Goal: Task Accomplishment & Management: Use online tool/utility

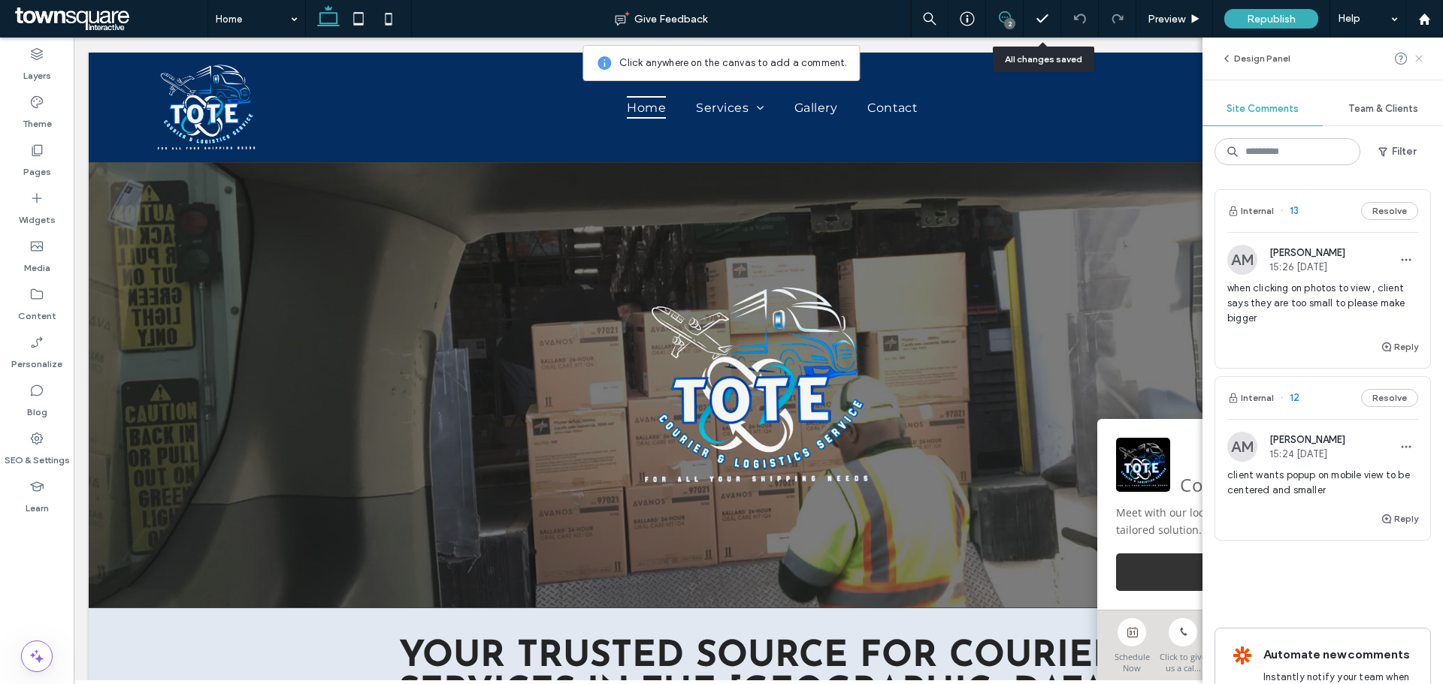
click at [1418, 62] on icon at bounding box center [1419, 59] width 12 height 12
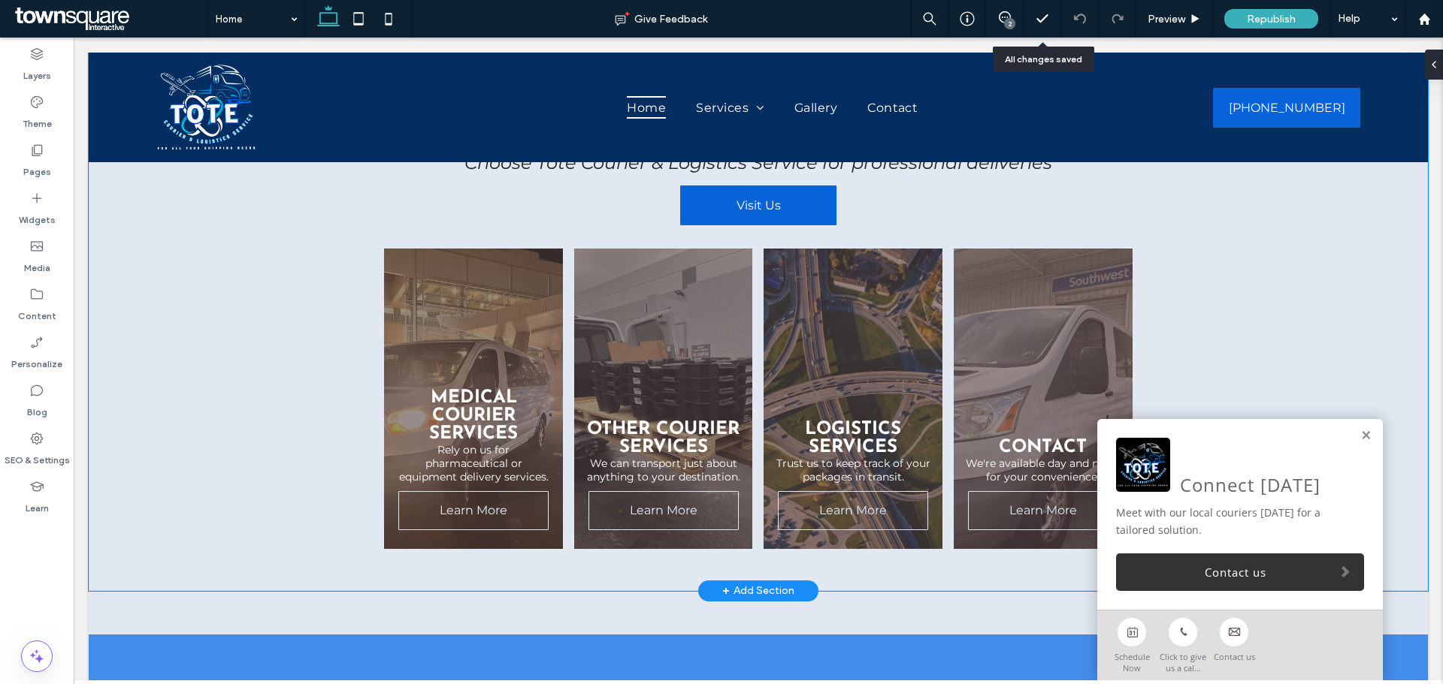
scroll to position [826, 0]
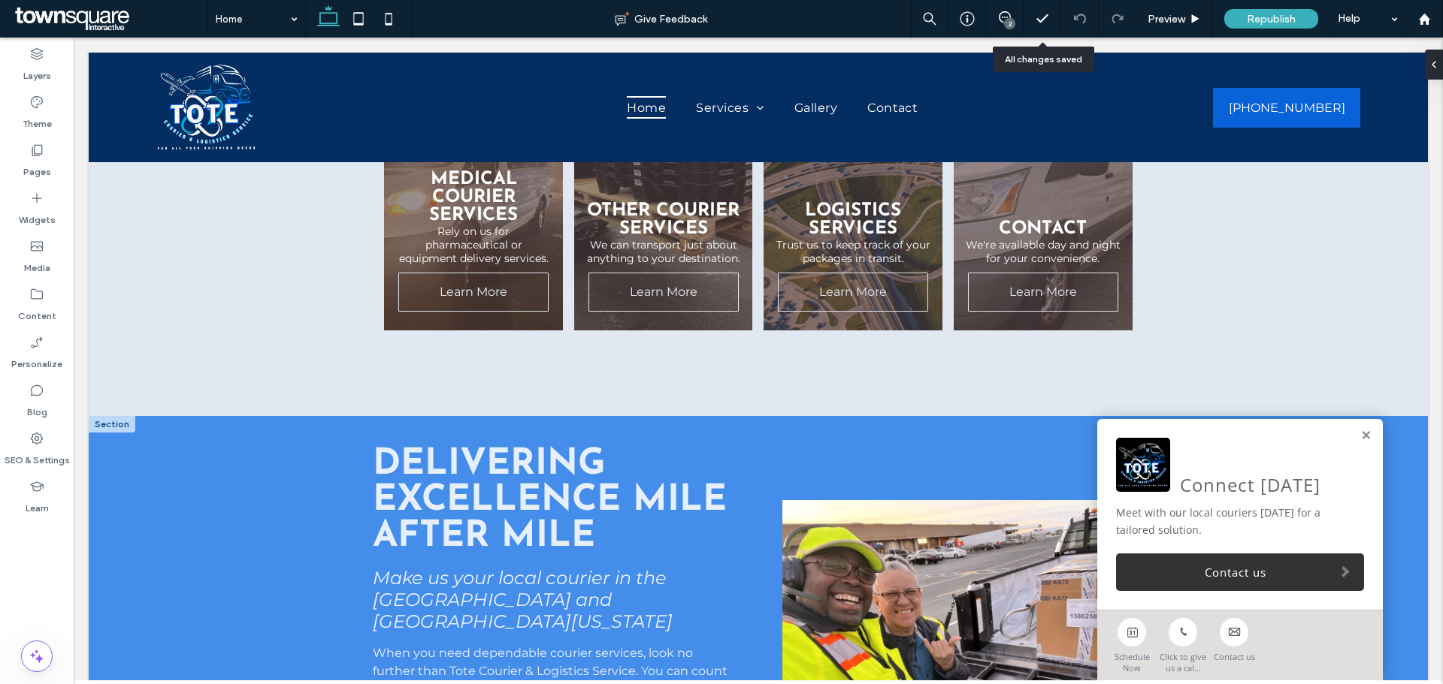
drag, startPoint x: 1355, startPoint y: 435, endPoint x: 1333, endPoint y: 435, distance: 21.8
click at [1360, 435] on link at bounding box center [1365, 436] width 11 height 13
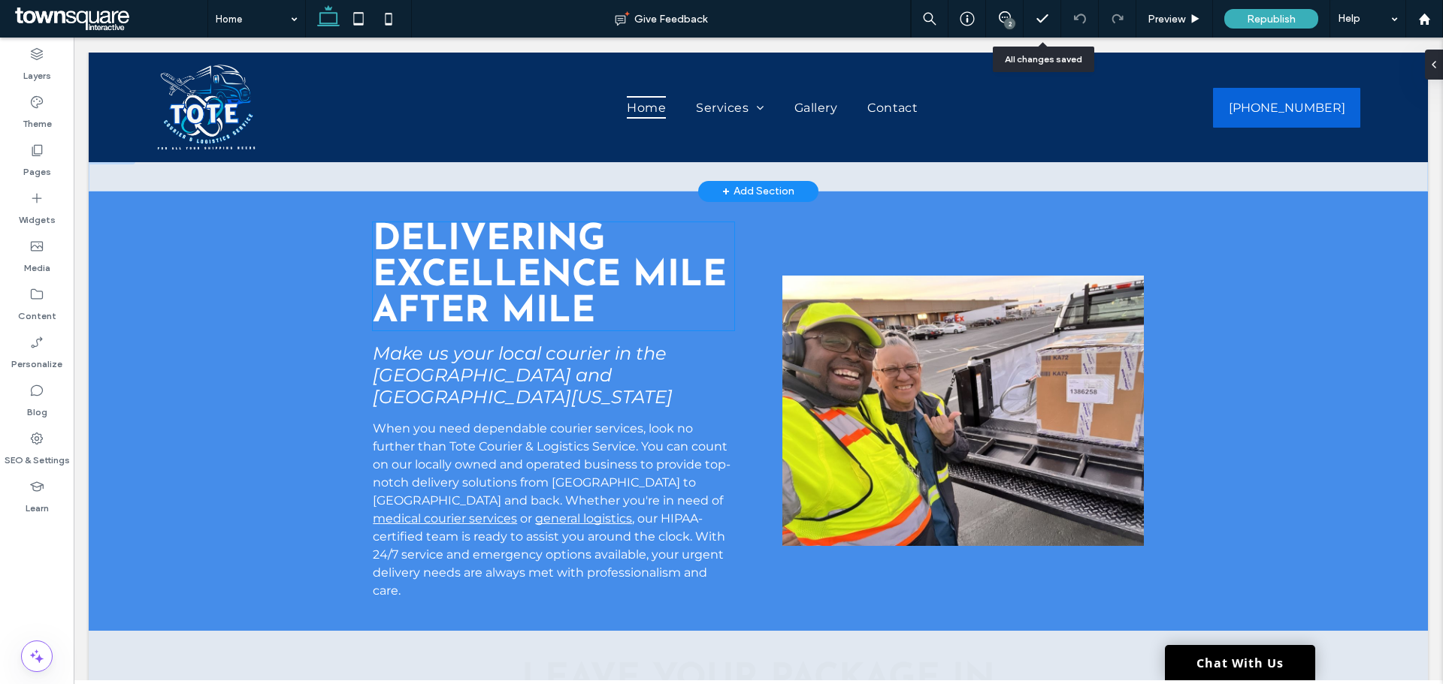
scroll to position [1052, 0]
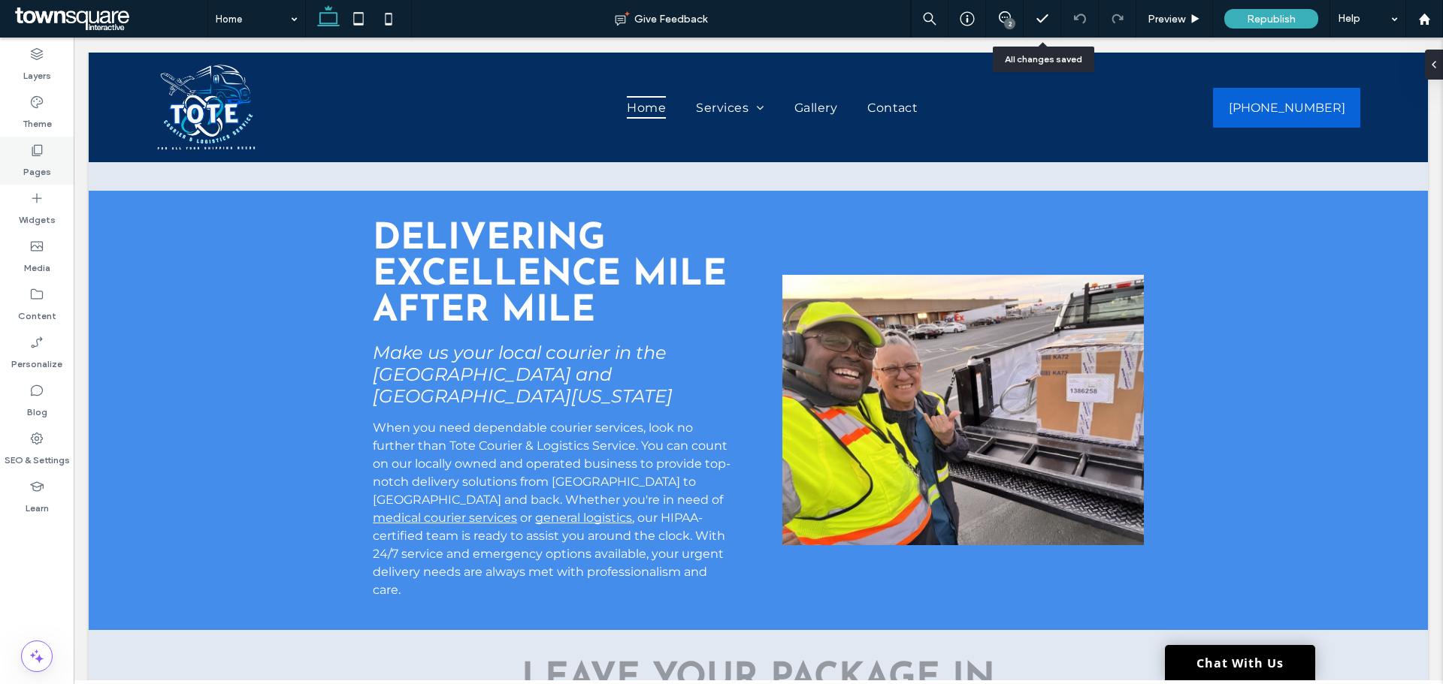
click at [36, 153] on icon at bounding box center [36, 150] width 15 height 15
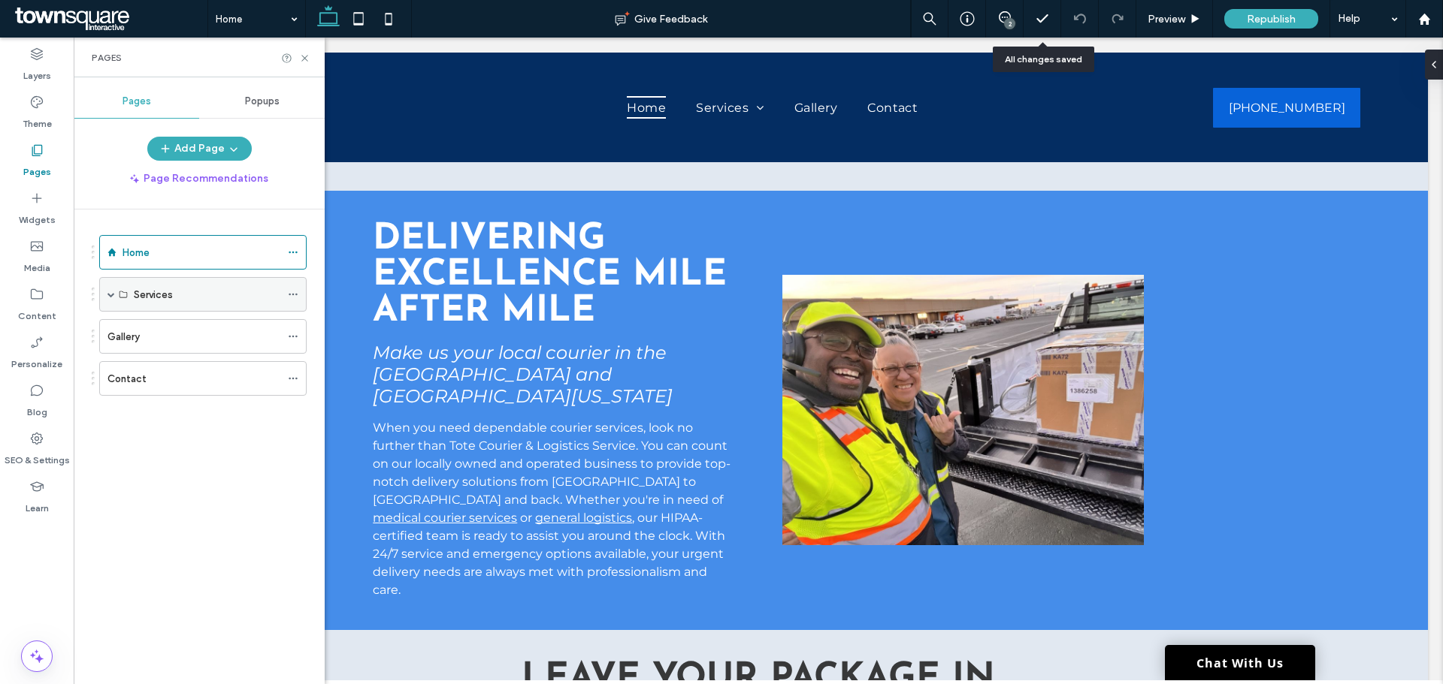
click at [106, 295] on div "Services" at bounding box center [202, 294] width 207 height 35
click at [110, 294] on span at bounding box center [111, 295] width 8 height 8
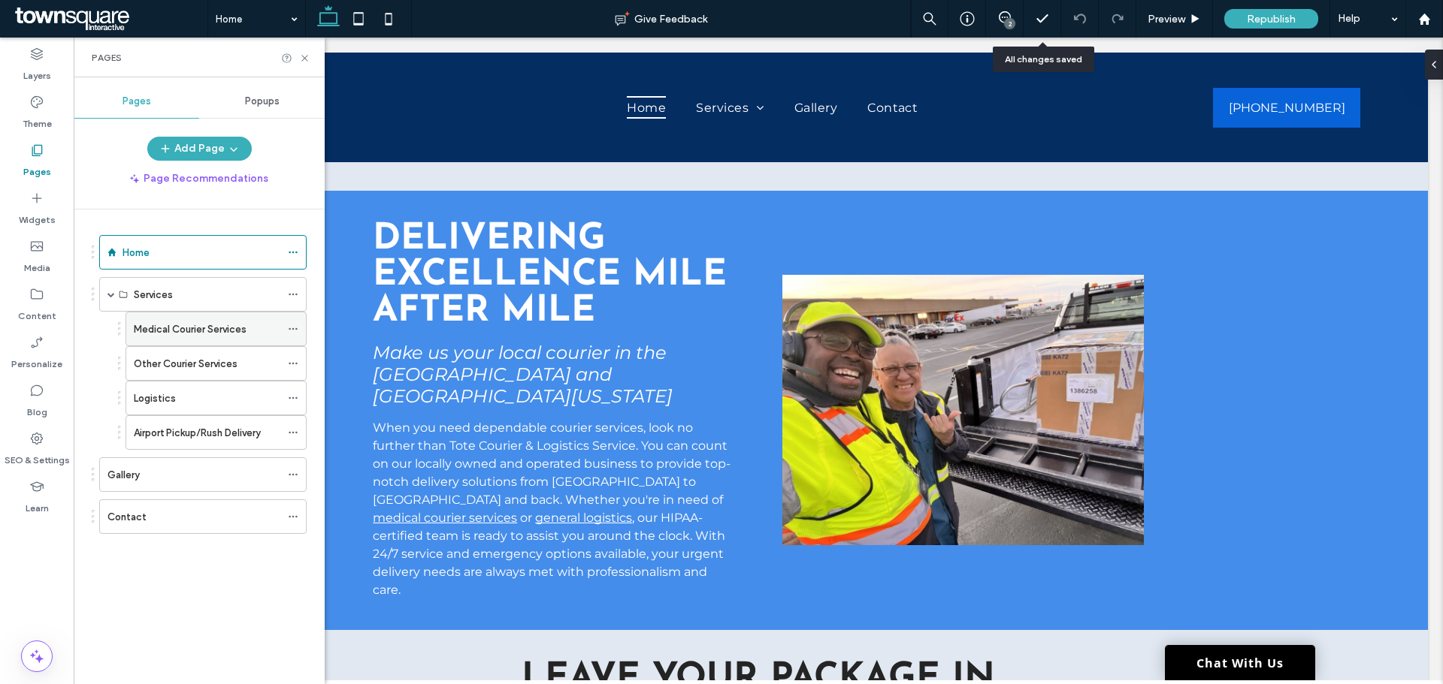
click at [146, 331] on label "Medical Courier Services" at bounding box center [190, 329] width 113 height 26
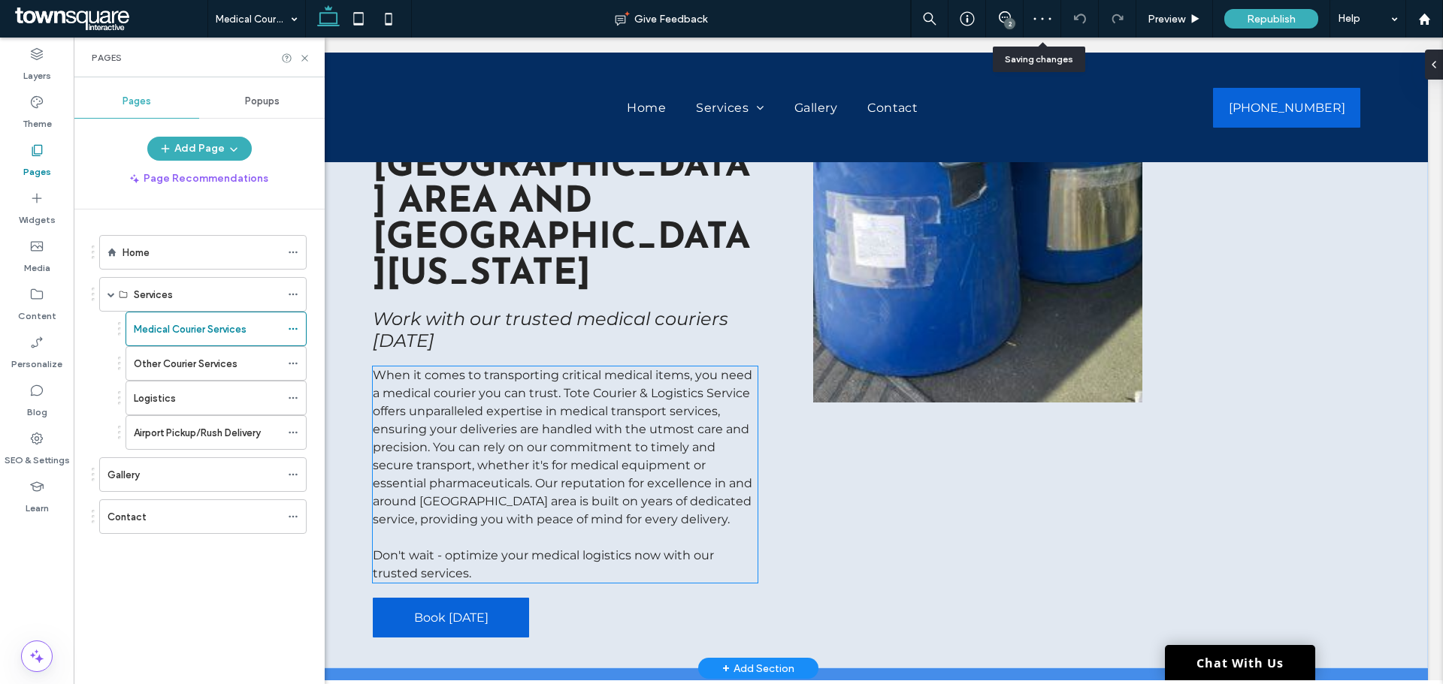
scroll to position [225, 0]
click at [527, 390] on span "When it comes to transporting critical medical items, you need a medical courie…" at bounding box center [562, 446] width 379 height 159
click at [527, 390] on div "When it comes to transporting critical medical items, you need a medical courie…" at bounding box center [565, 474] width 384 height 216
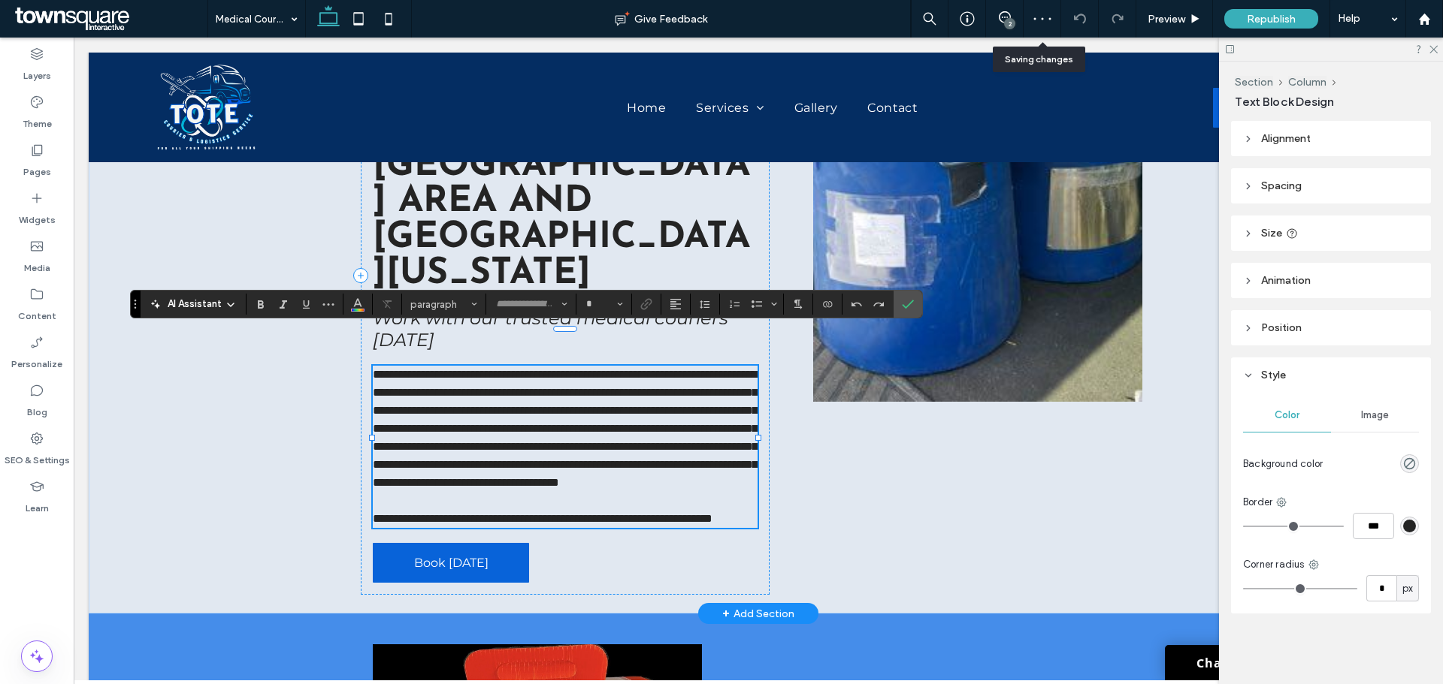
type input "**********"
type input "**"
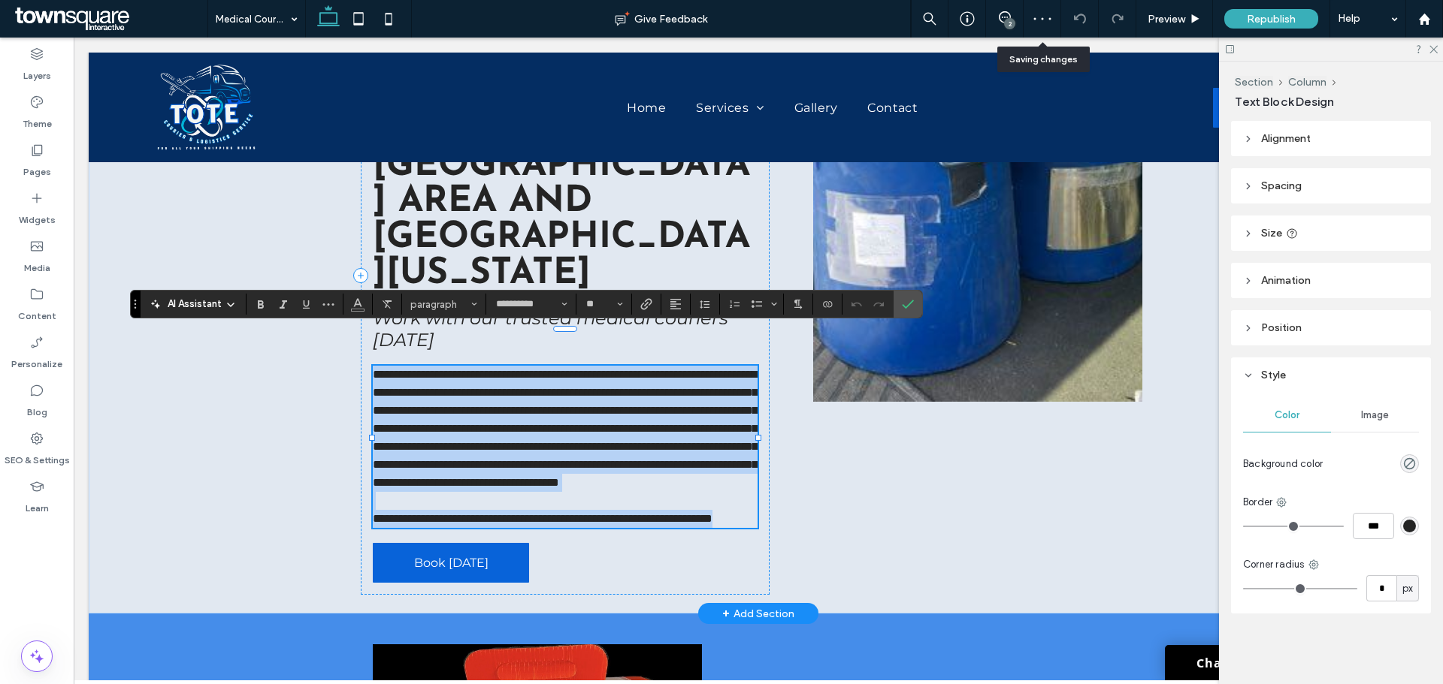
click at [512, 507] on p at bounding box center [565, 501] width 384 height 18
drag, startPoint x: 630, startPoint y: 485, endPoint x: 344, endPoint y: 326, distance: 326.9
click at [344, 326] on div "**********" at bounding box center [758, 275] width 902 height 677
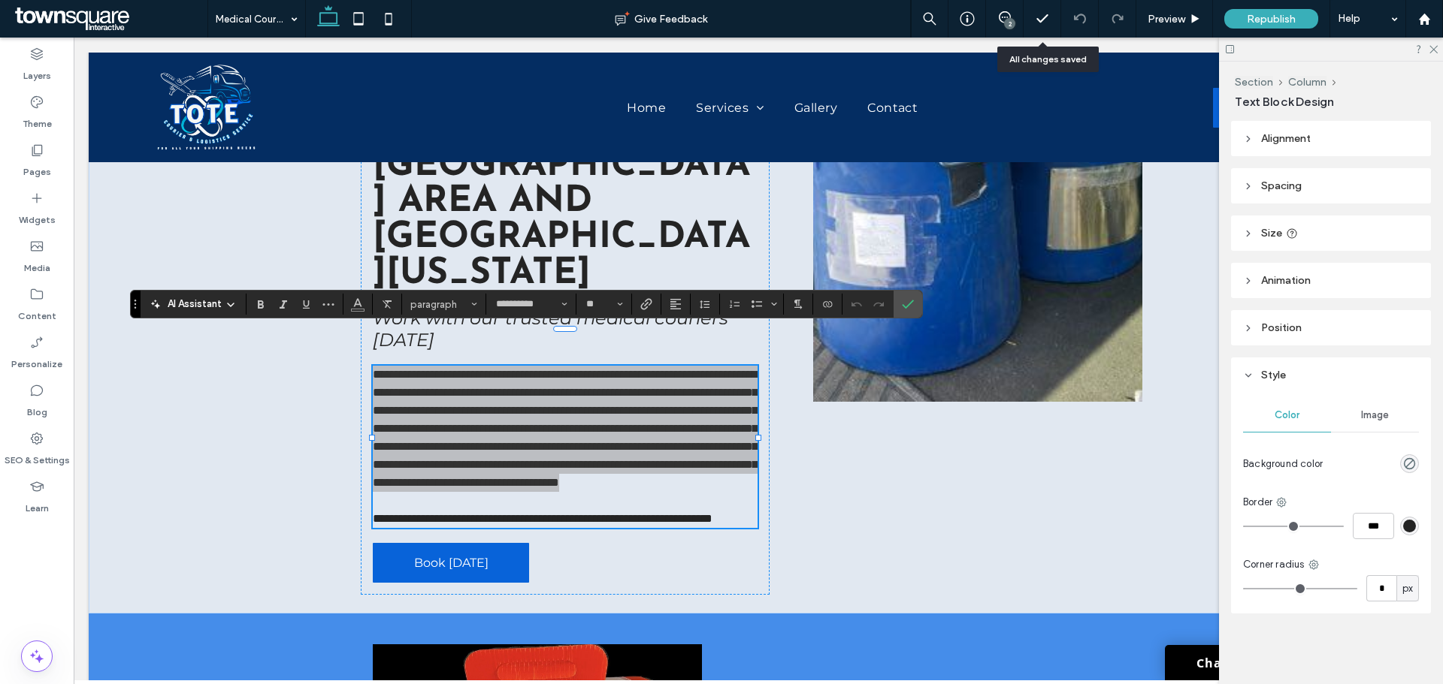
click at [228, 299] on icon at bounding box center [231, 305] width 12 height 12
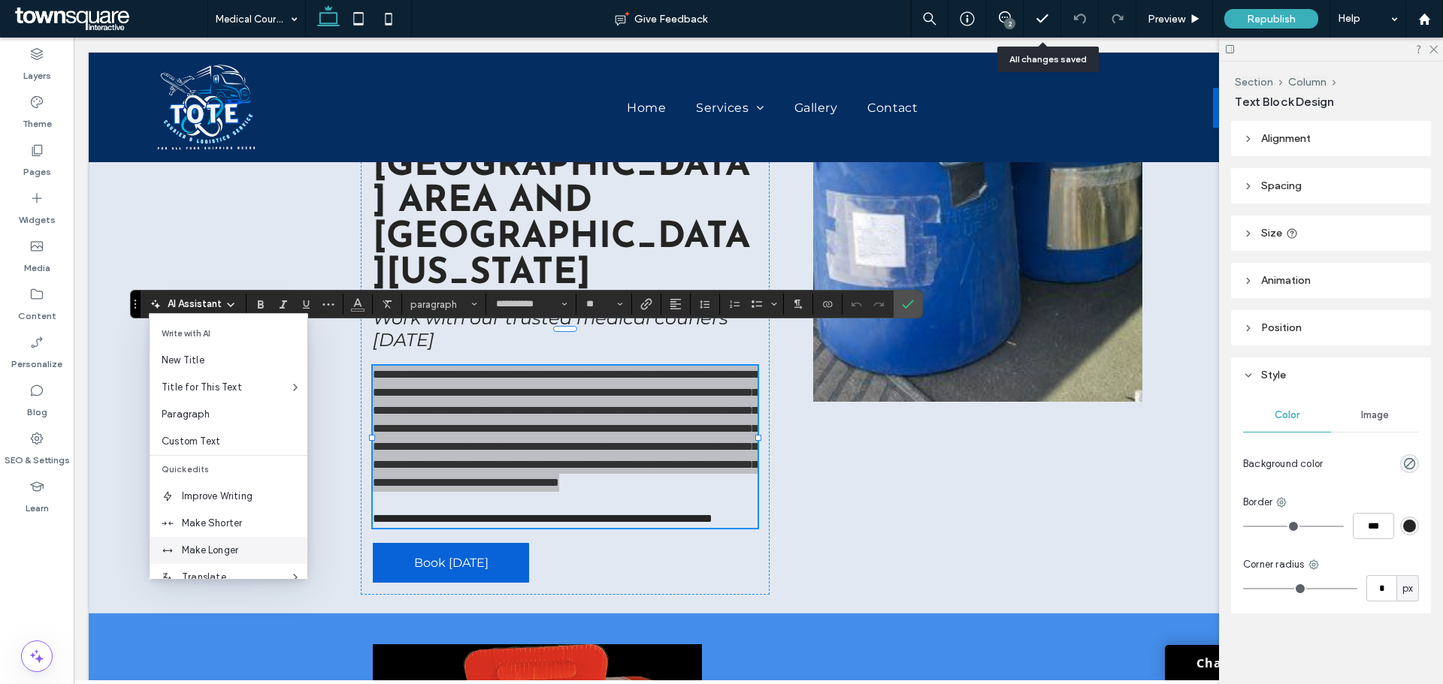
click at [198, 548] on span "Make Longer" at bounding box center [244, 550] width 125 height 15
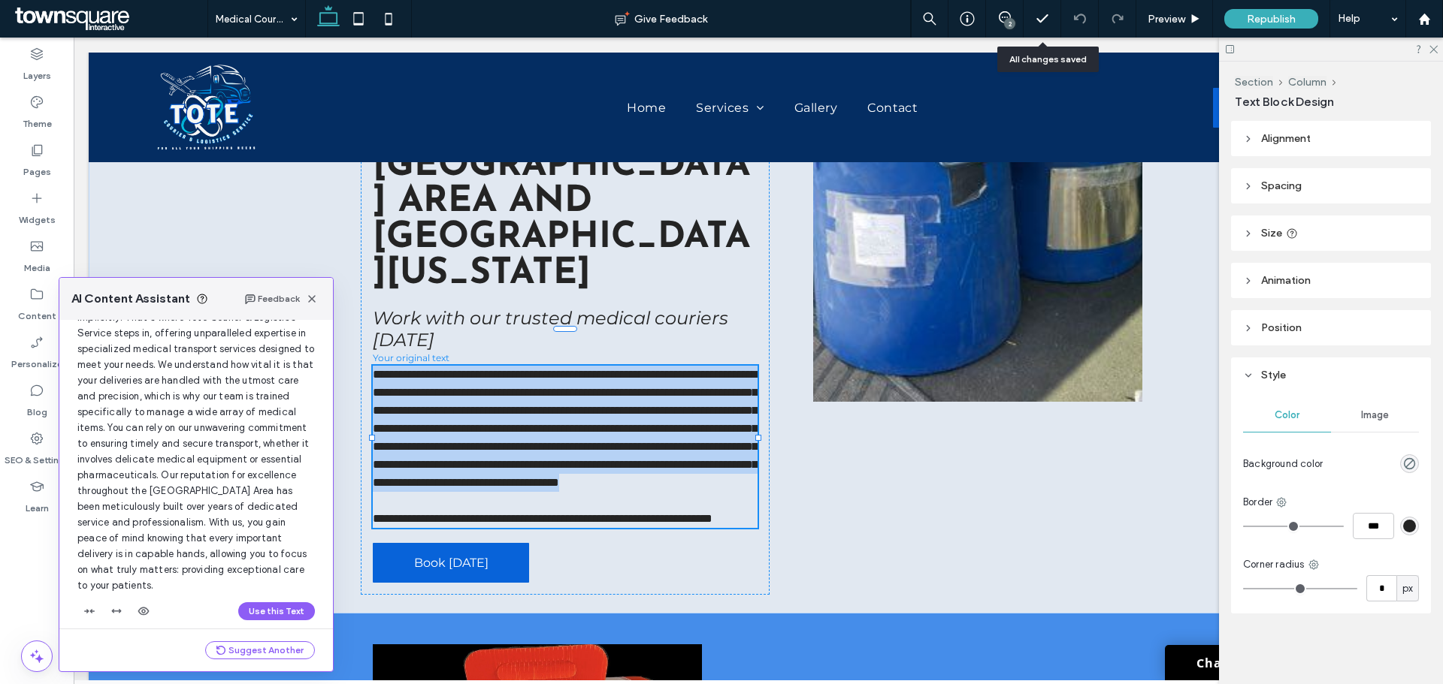
scroll to position [144, 0]
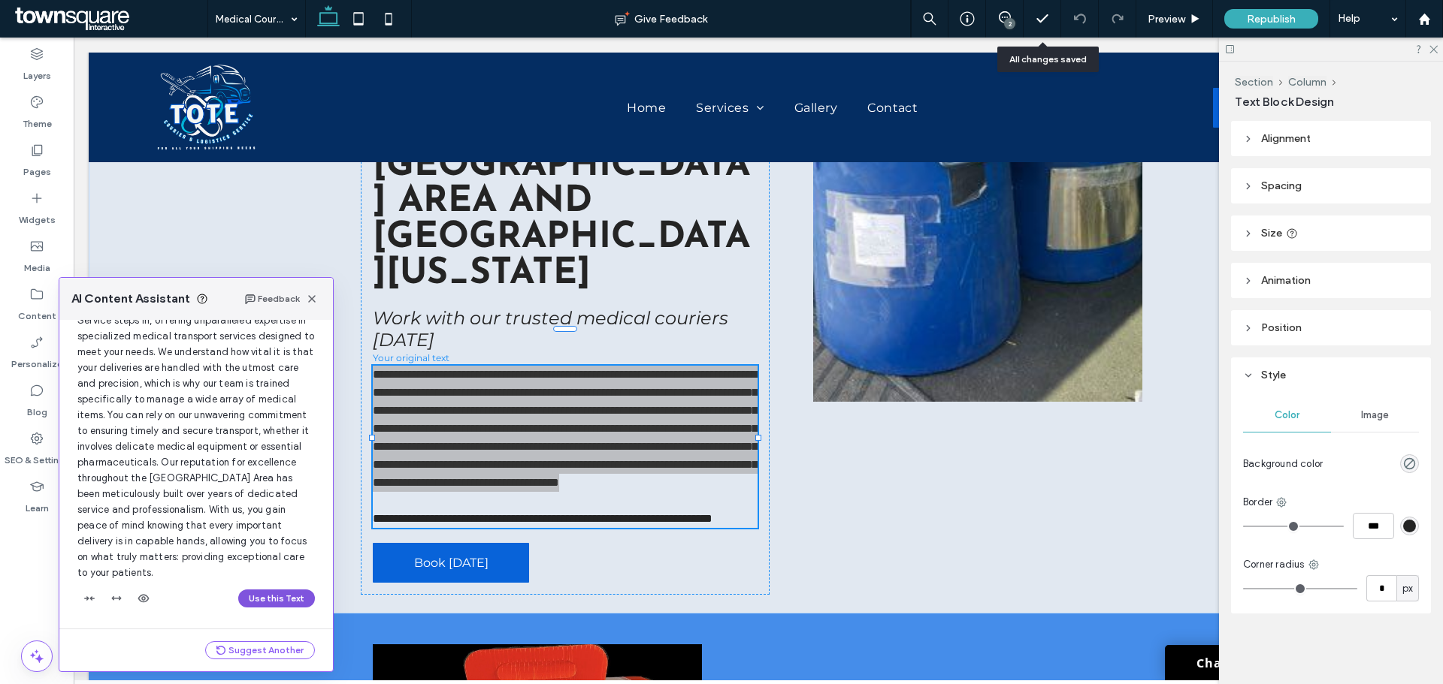
click at [279, 601] on button "Use this Text" at bounding box center [276, 599] width 77 height 18
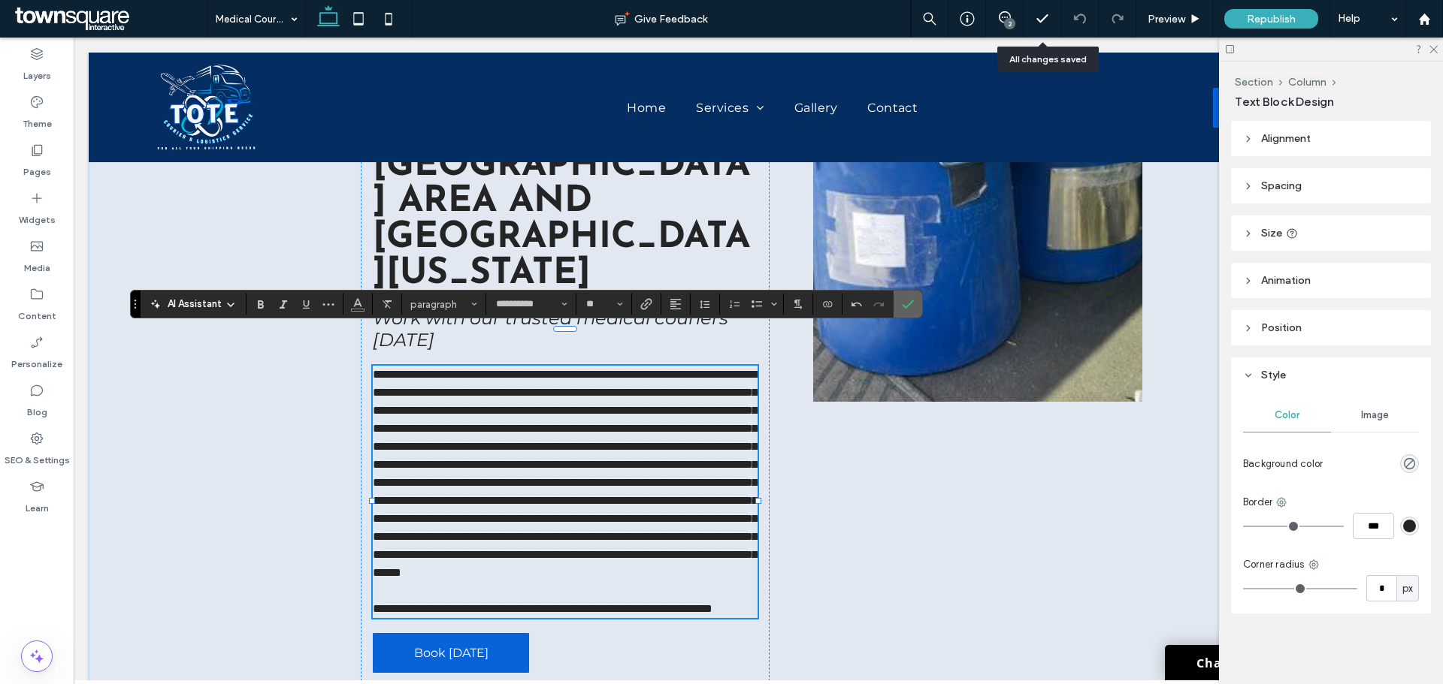
click at [913, 307] on icon "Confirm" at bounding box center [908, 304] width 12 height 12
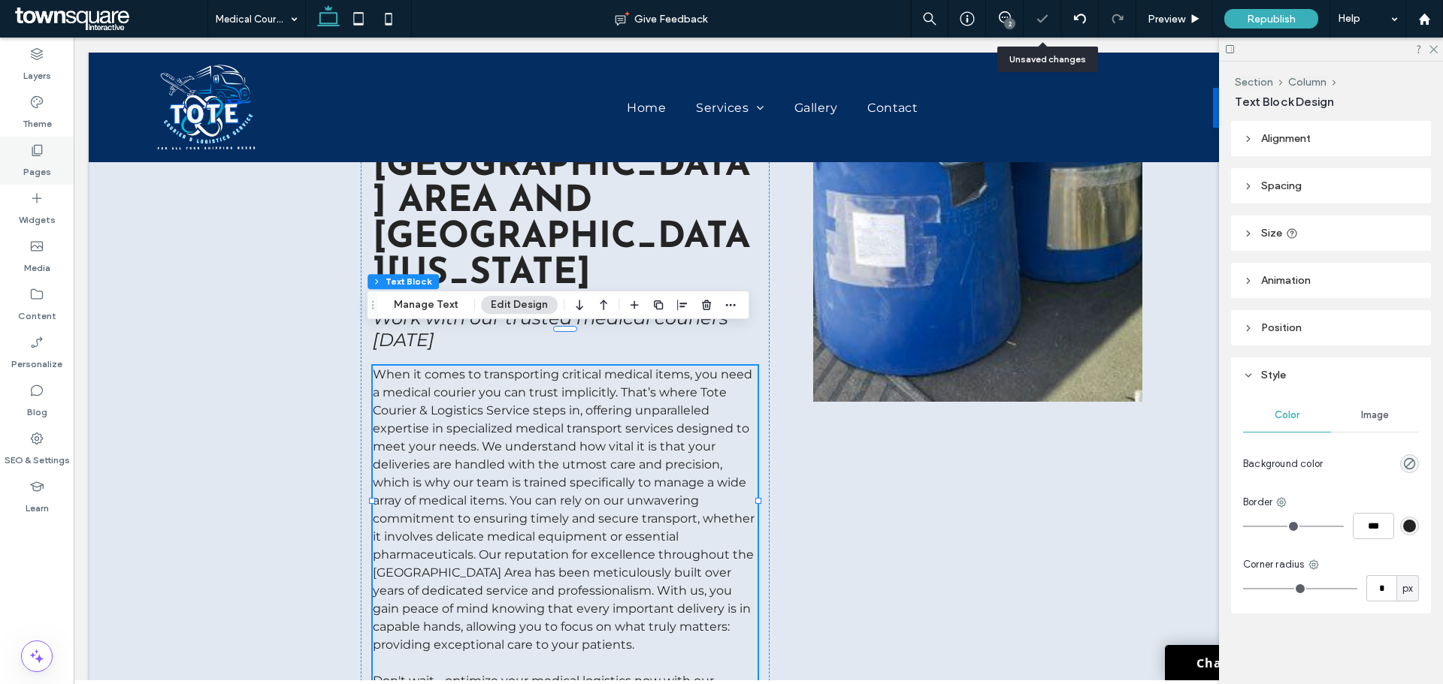
click at [44, 159] on label "Pages" at bounding box center [37, 168] width 28 height 21
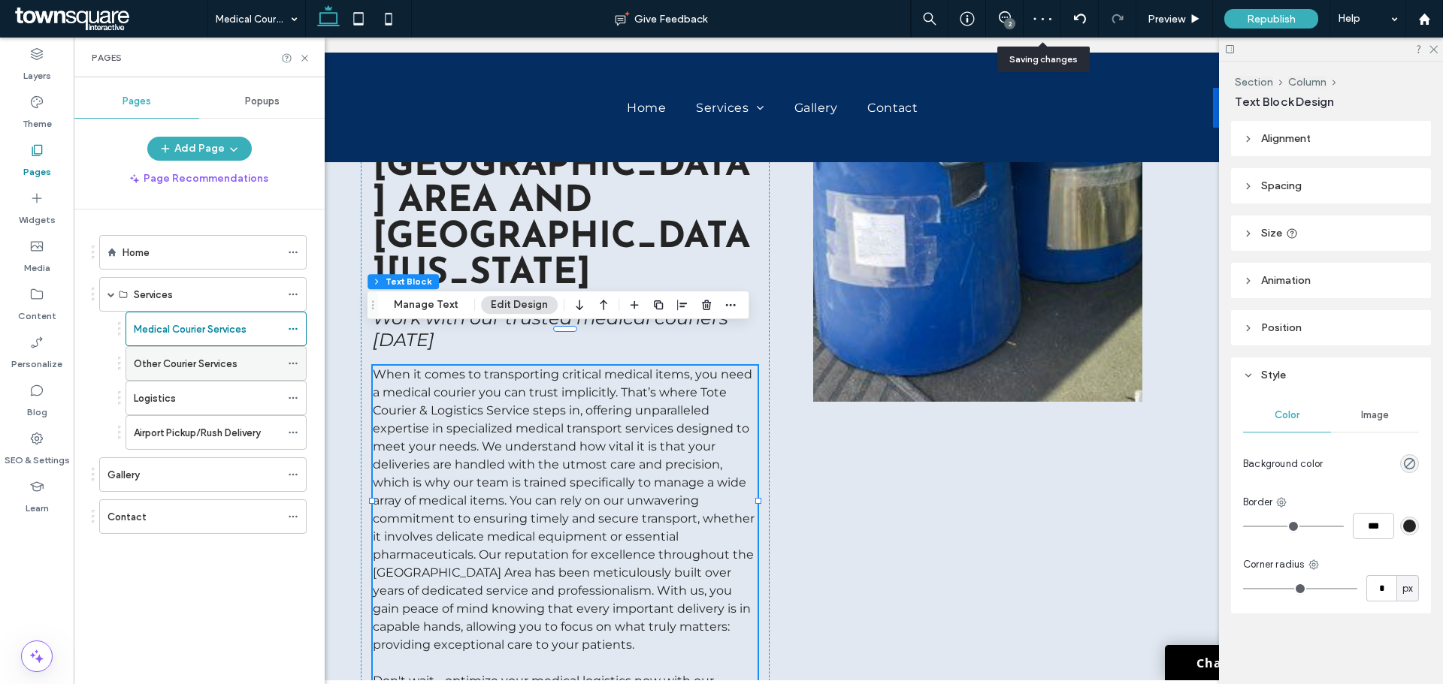
click at [173, 363] on label "Other Courier Services" at bounding box center [186, 364] width 104 height 26
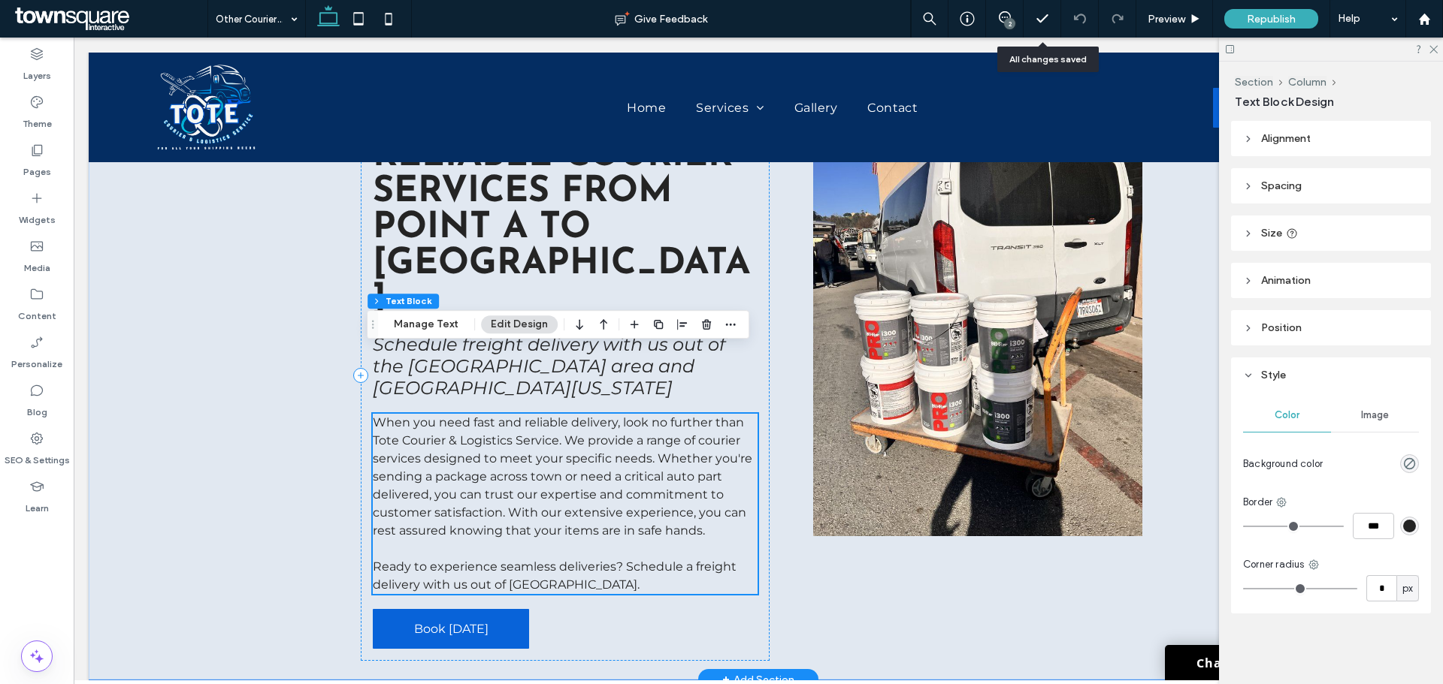
scroll to position [77, 0]
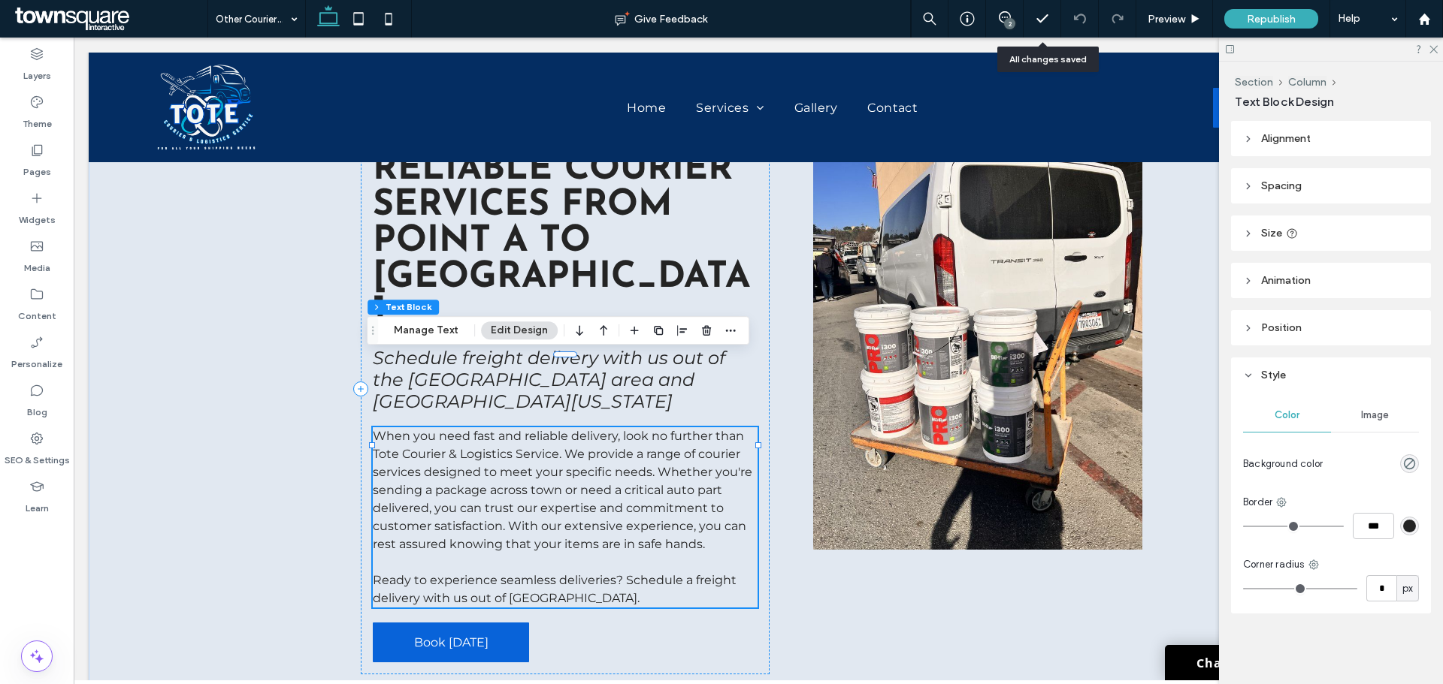
click at [556, 469] on span "When you need fast and reliable delivery, look no further than Tote Courier & L…" at bounding box center [562, 490] width 379 height 122
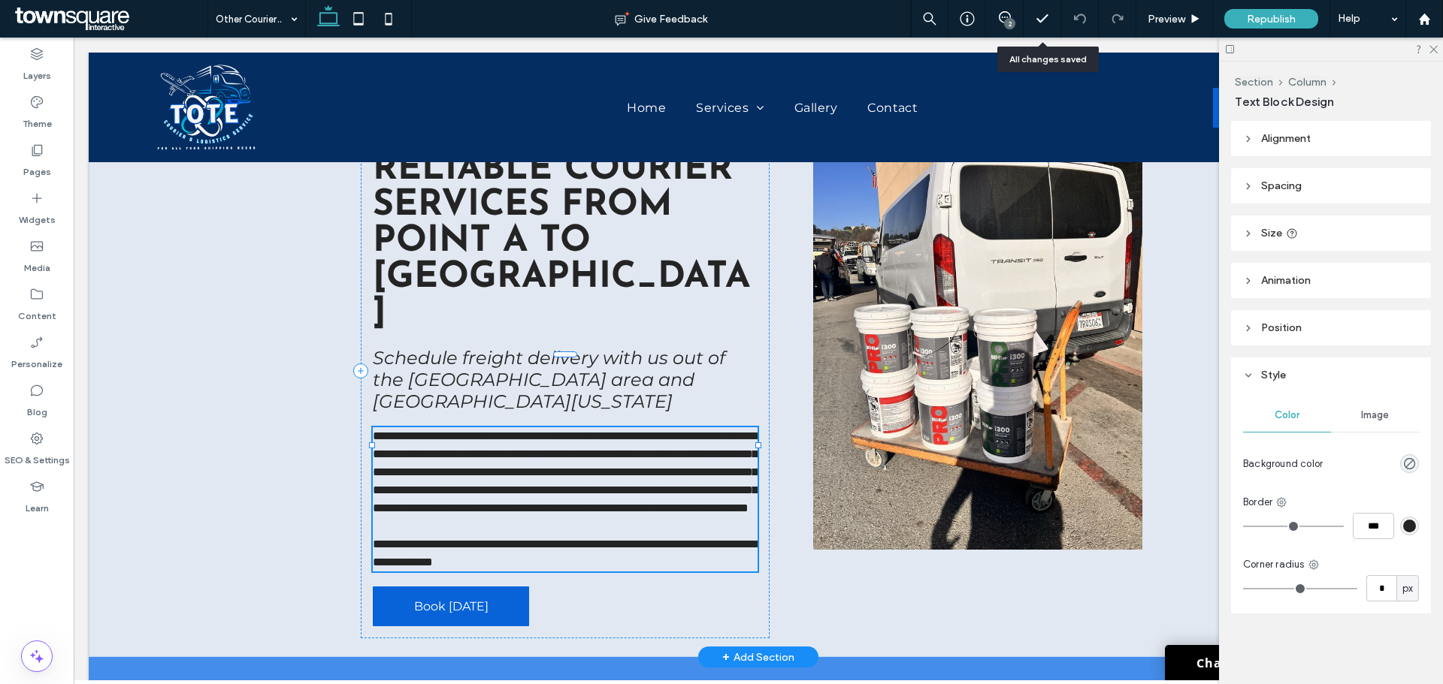
click at [556, 469] on span "**********" at bounding box center [565, 472] width 385 height 83
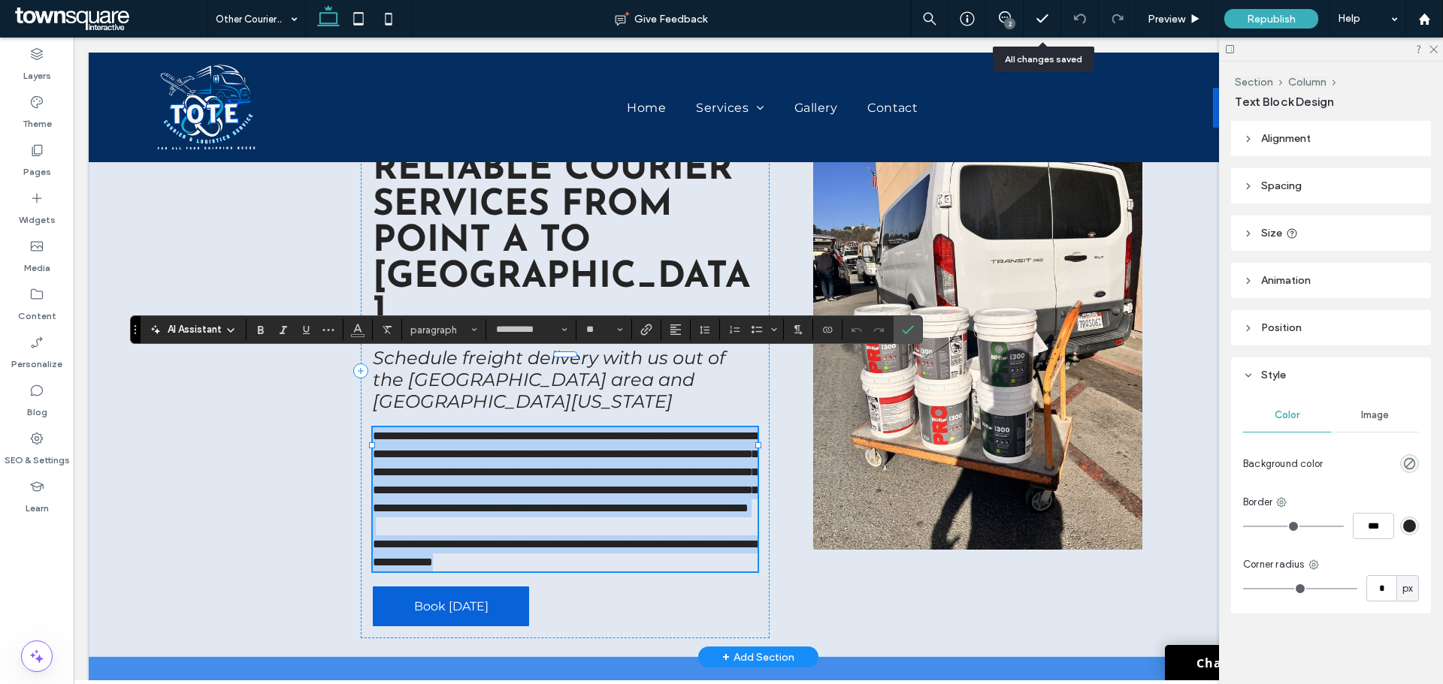
click at [713, 518] on p at bounding box center [565, 527] width 384 height 18
drag, startPoint x: 681, startPoint y: 473, endPoint x: 347, endPoint y: 356, distance: 353.3
click at [347, 356] on div "**********" at bounding box center [758, 371] width 902 height 573
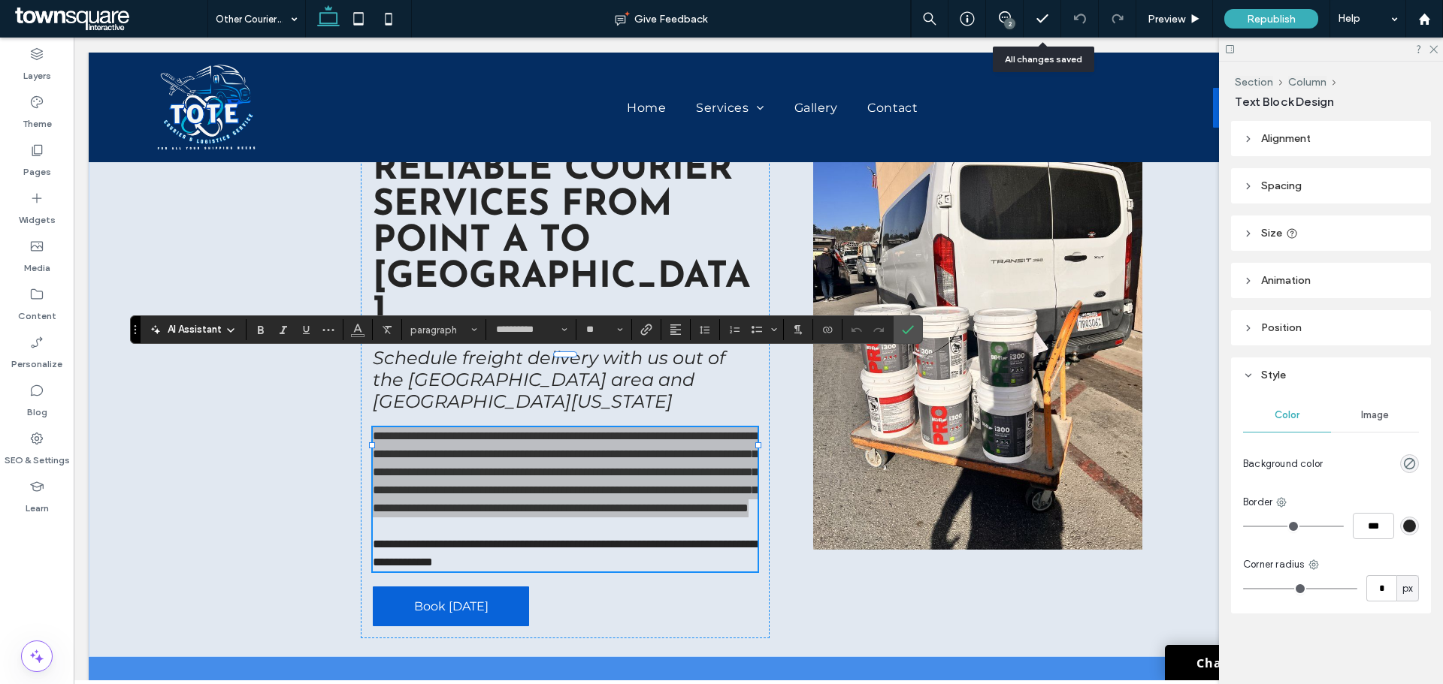
click at [221, 331] on span "AI Assistant" at bounding box center [195, 329] width 54 height 15
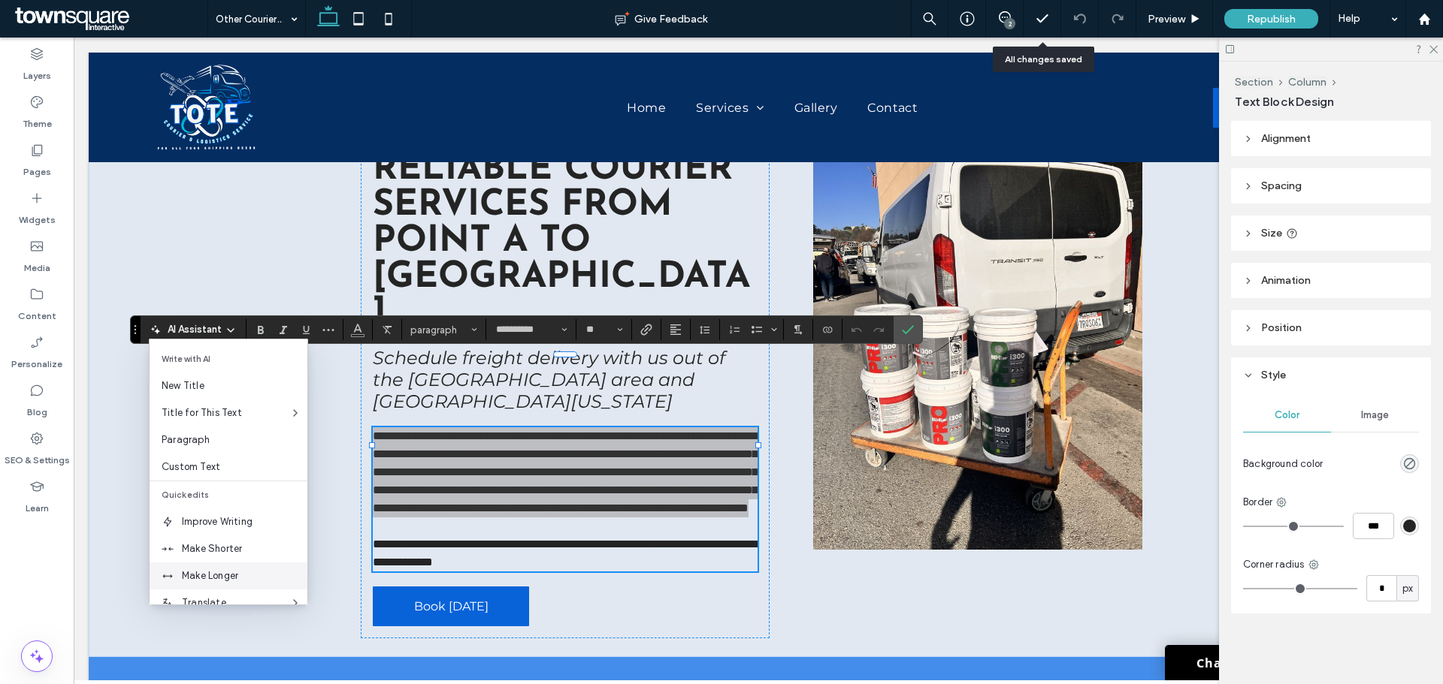
click at [186, 570] on span "Make Longer" at bounding box center [244, 576] width 125 height 15
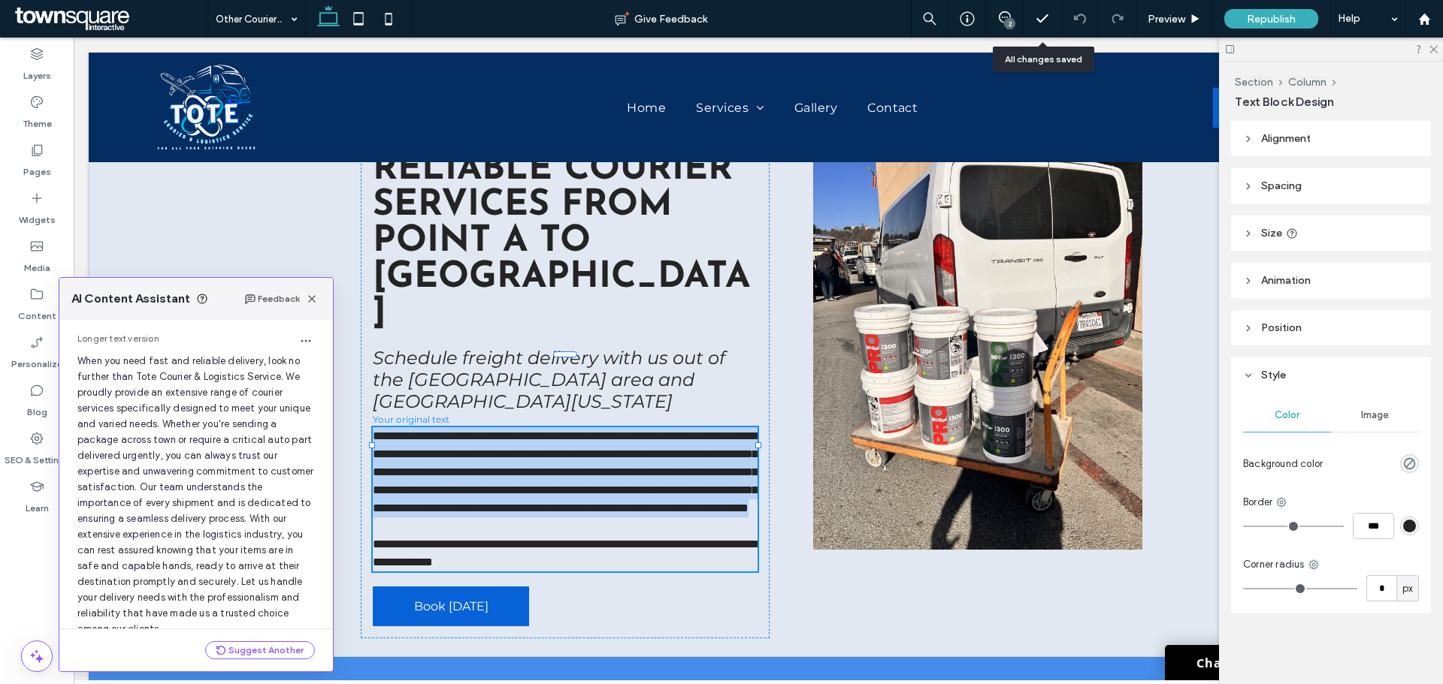
scroll to position [96, 0]
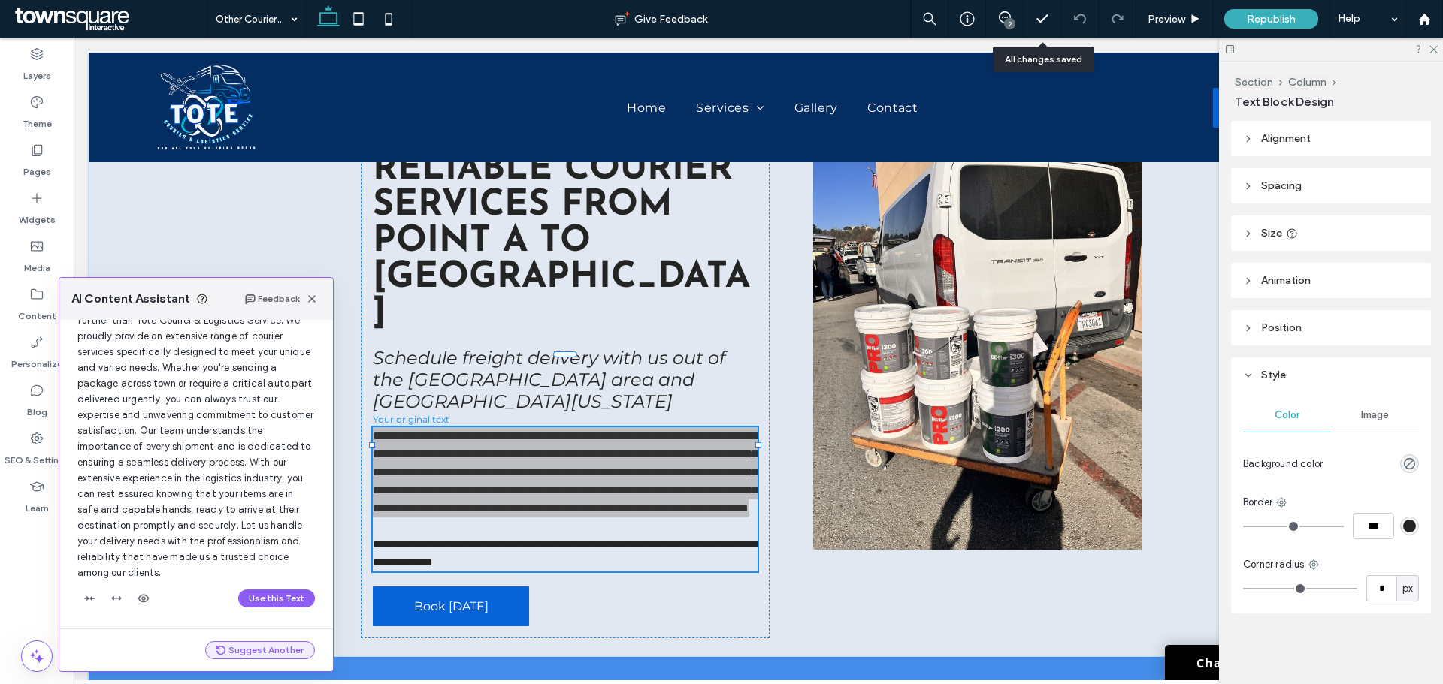
click at [255, 654] on button "Suggest Another" at bounding box center [260, 651] width 110 height 18
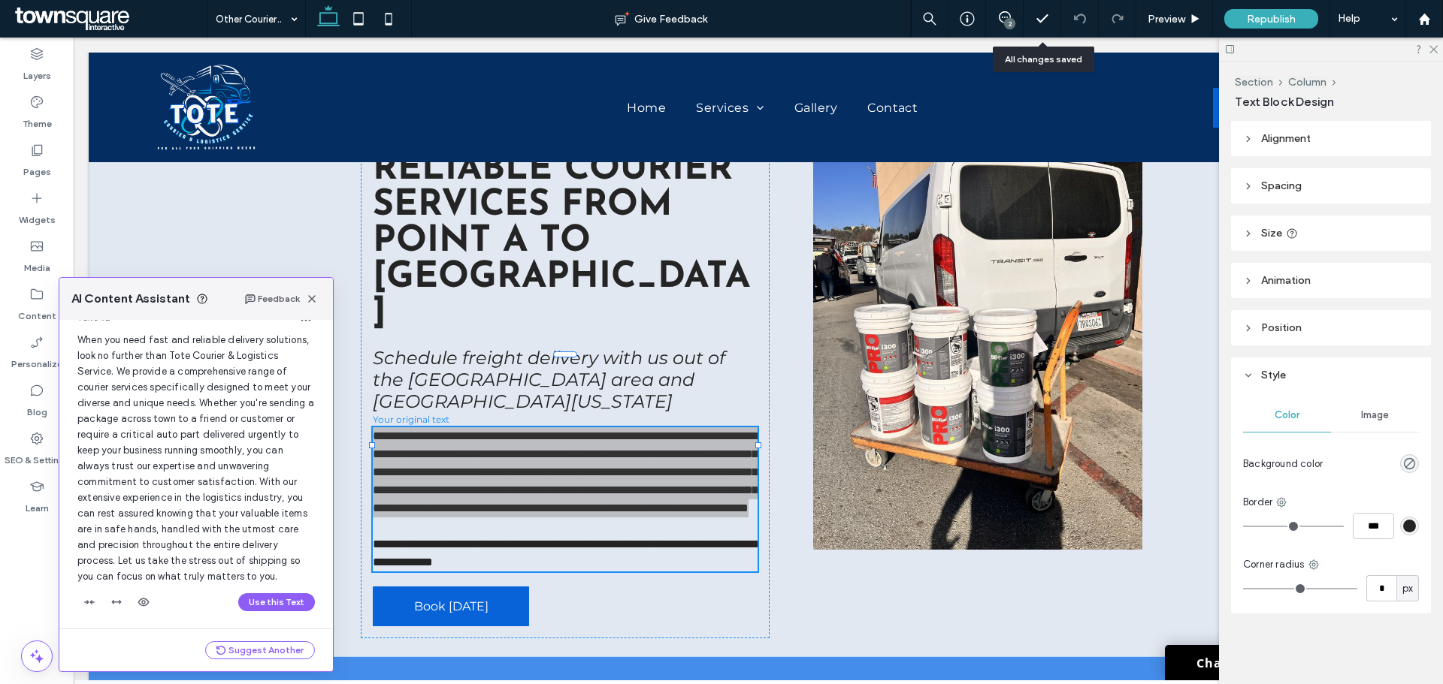
scroll to position [446, 0]
click at [258, 591] on button "Use this Text" at bounding box center [276, 599] width 77 height 18
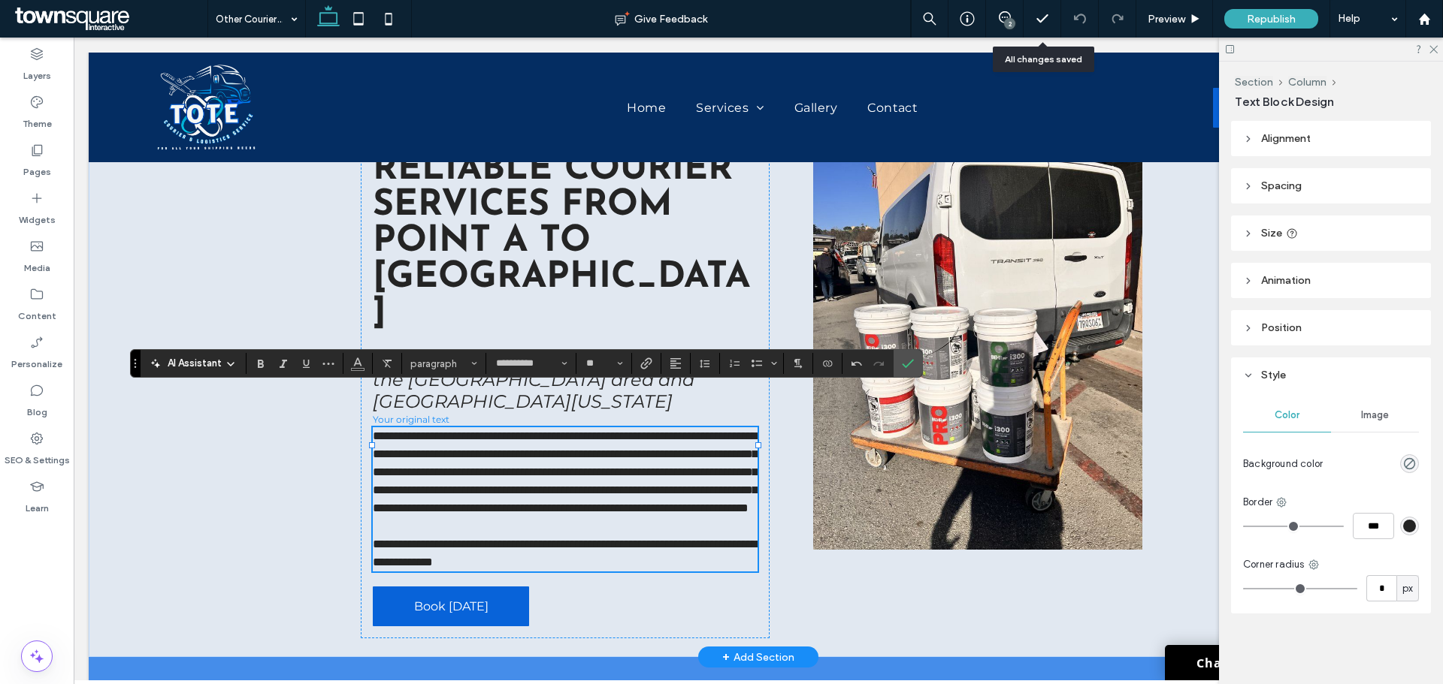
scroll to position [44, 0]
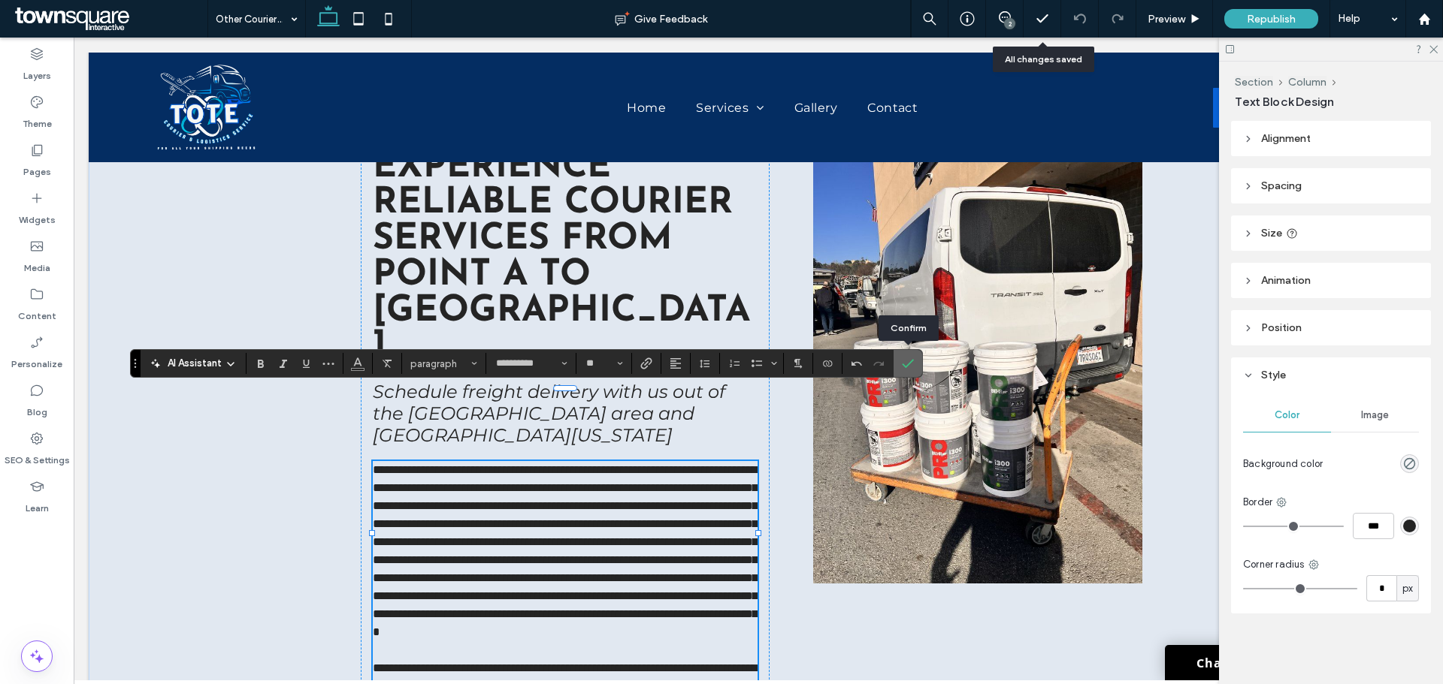
click at [908, 365] on use "Confirm" at bounding box center [908, 363] width 12 height 9
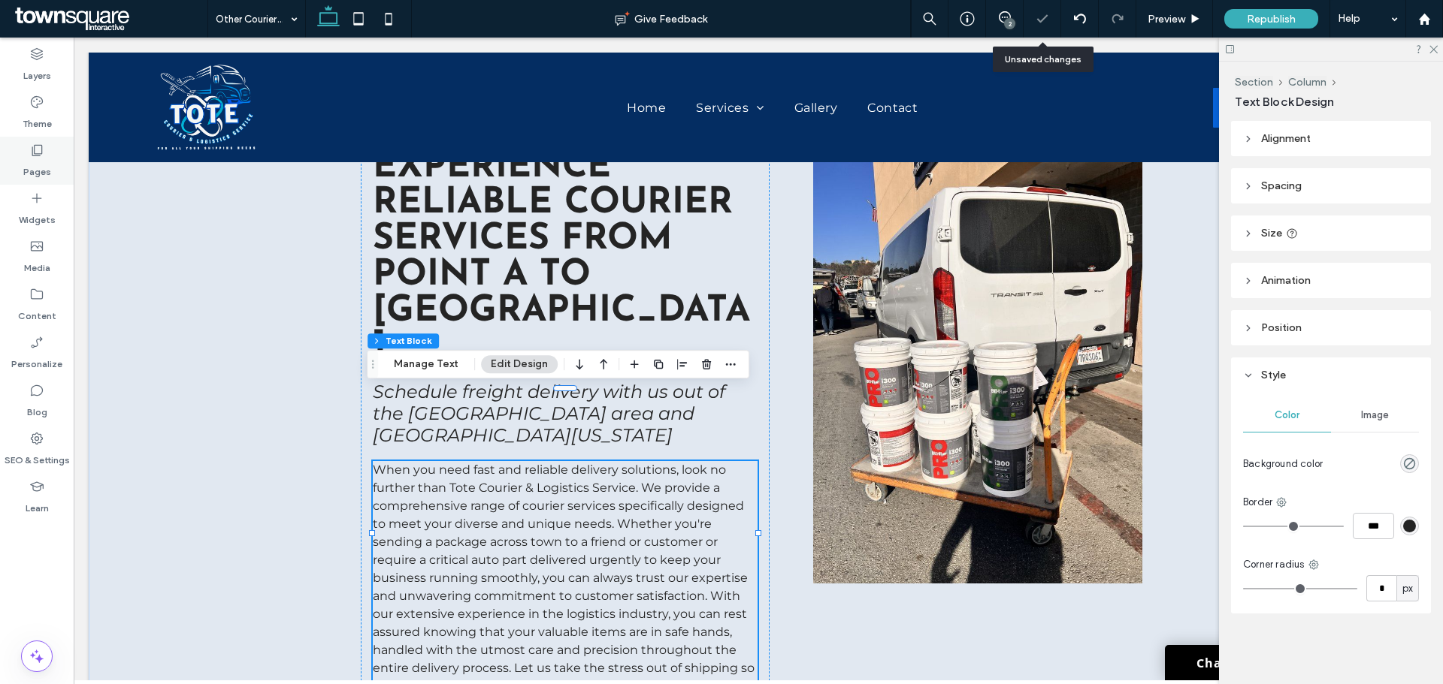
click at [22, 158] on div "Pages" at bounding box center [37, 161] width 74 height 48
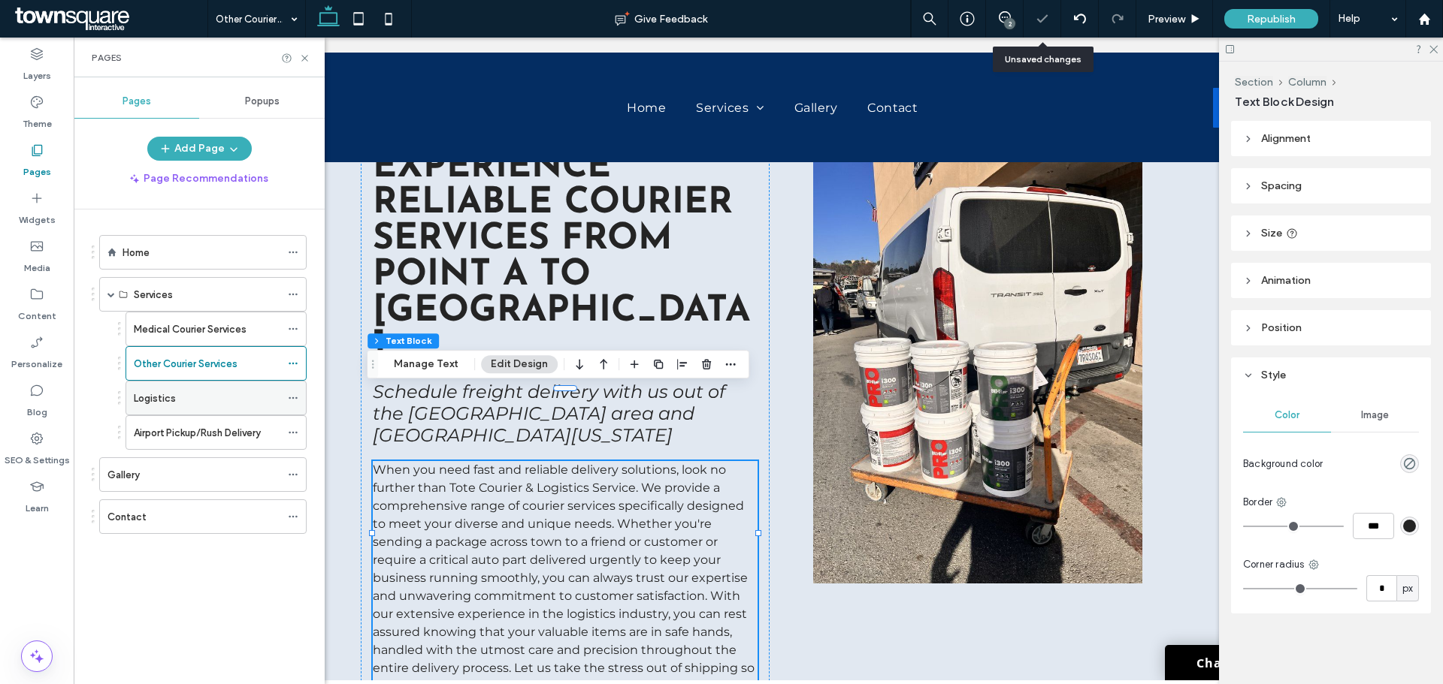
click at [173, 393] on label "Logistics" at bounding box center [155, 398] width 42 height 26
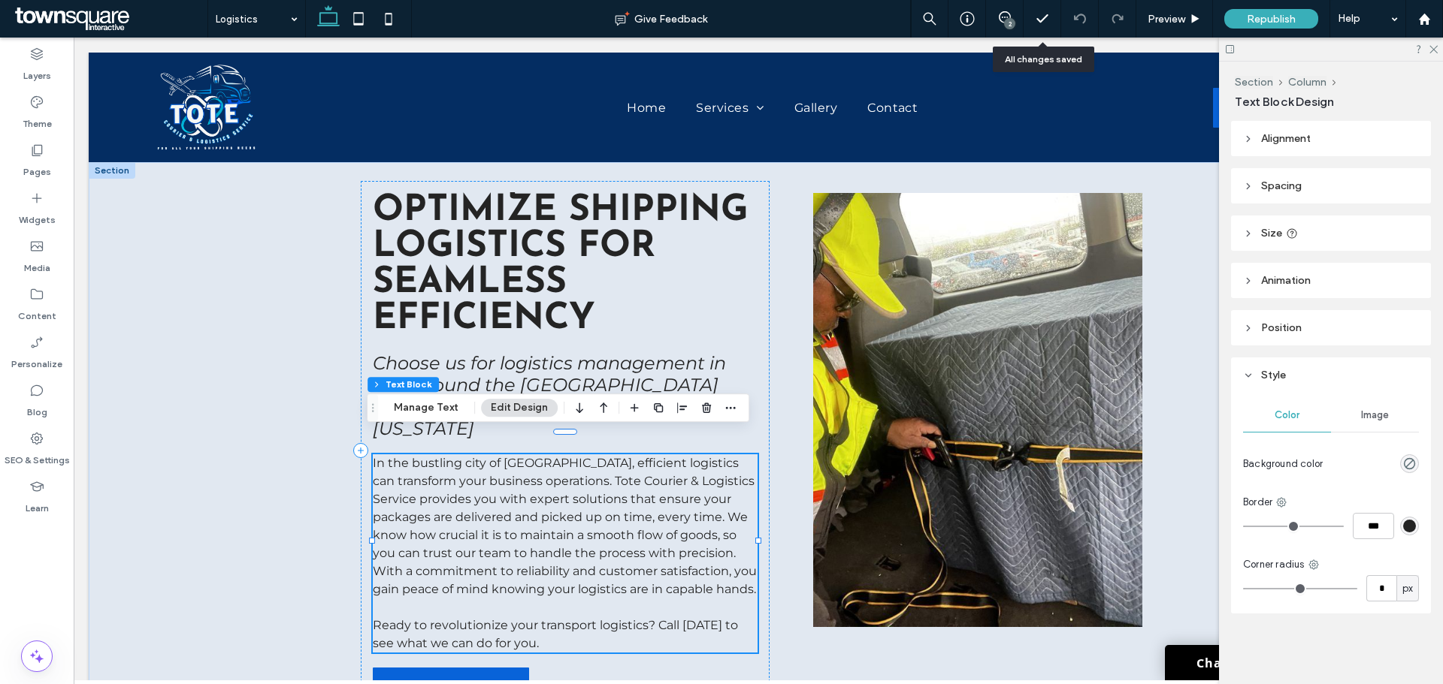
click at [430, 594] on p "In the bustling city of [GEOGRAPHIC_DATA], efficient logistics can transform yo…" at bounding box center [565, 527] width 384 height 144
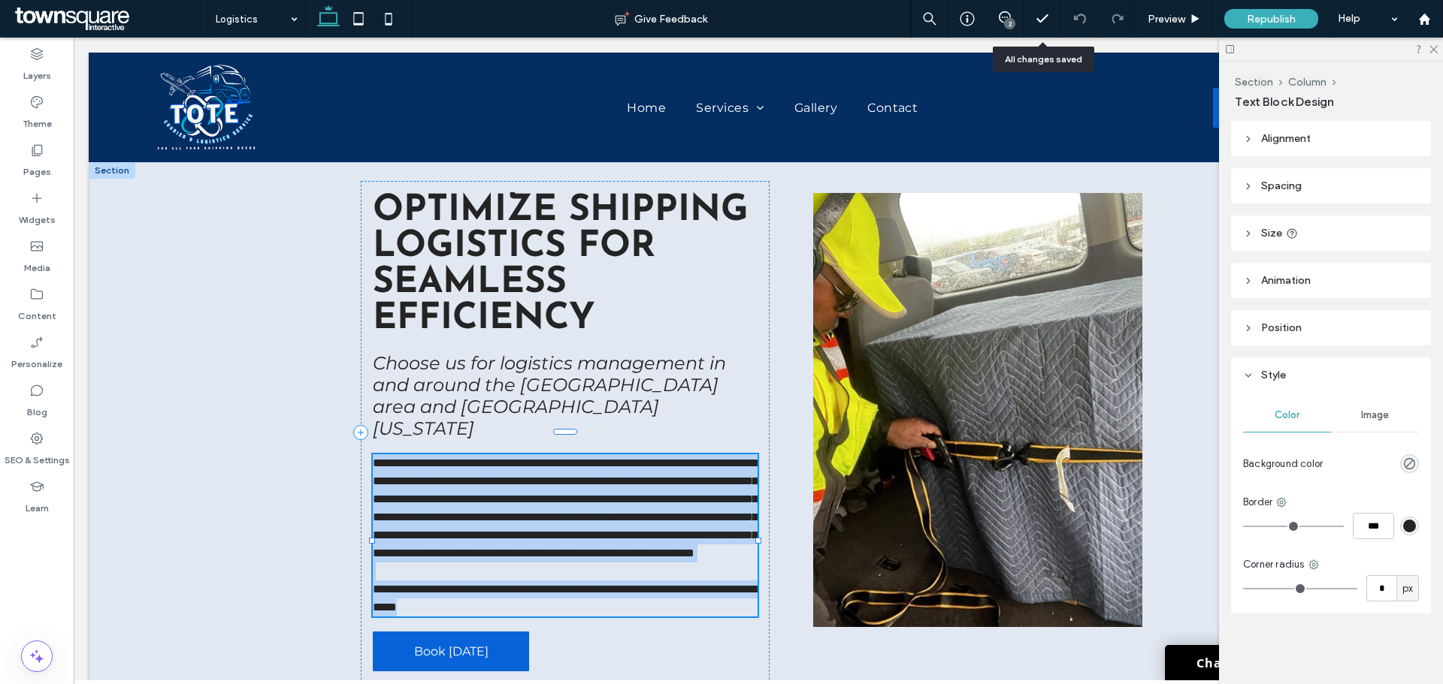
type input "**********"
type input "**"
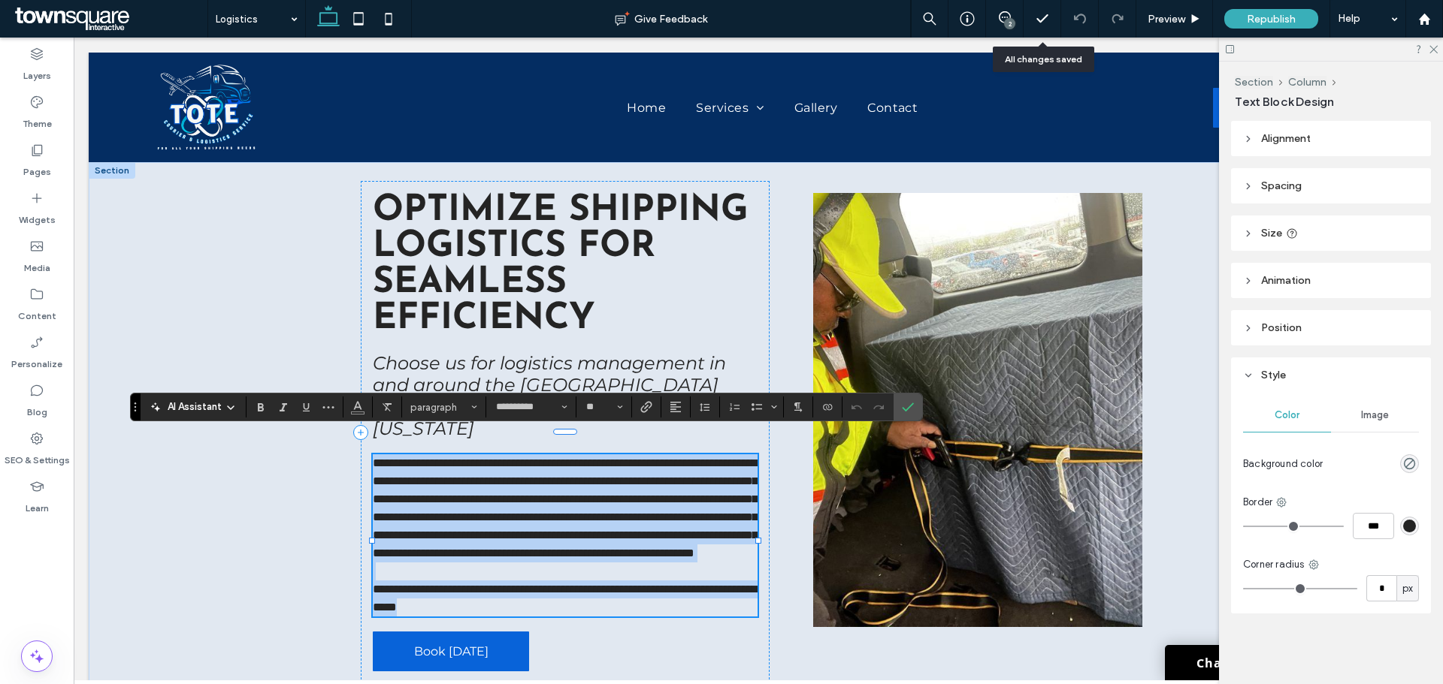
click at [426, 563] on p "**********" at bounding box center [565, 509] width 384 height 108
drag, startPoint x: 426, startPoint y: 586, endPoint x: 367, endPoint y: 441, distance: 156.4
click at [367, 441] on div "**********" at bounding box center [758, 432] width 902 height 540
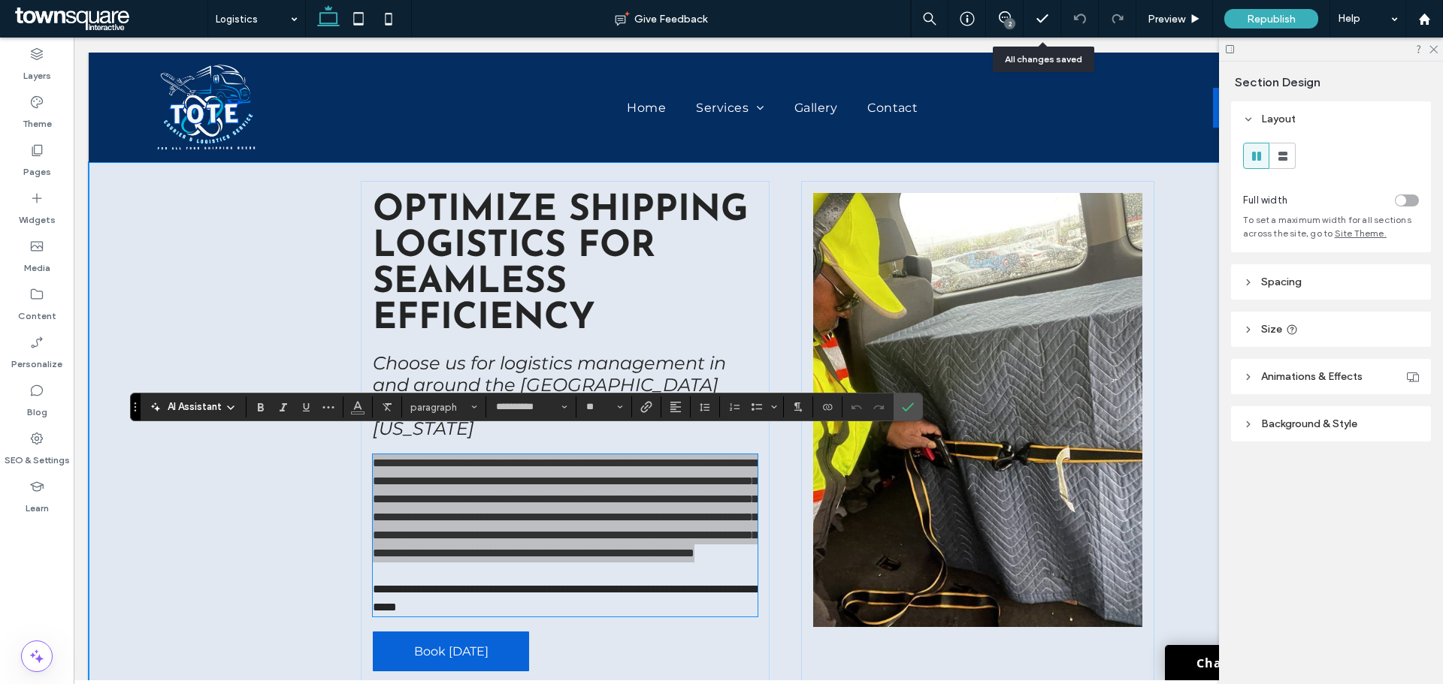
click at [234, 409] on icon at bounding box center [231, 408] width 12 height 12
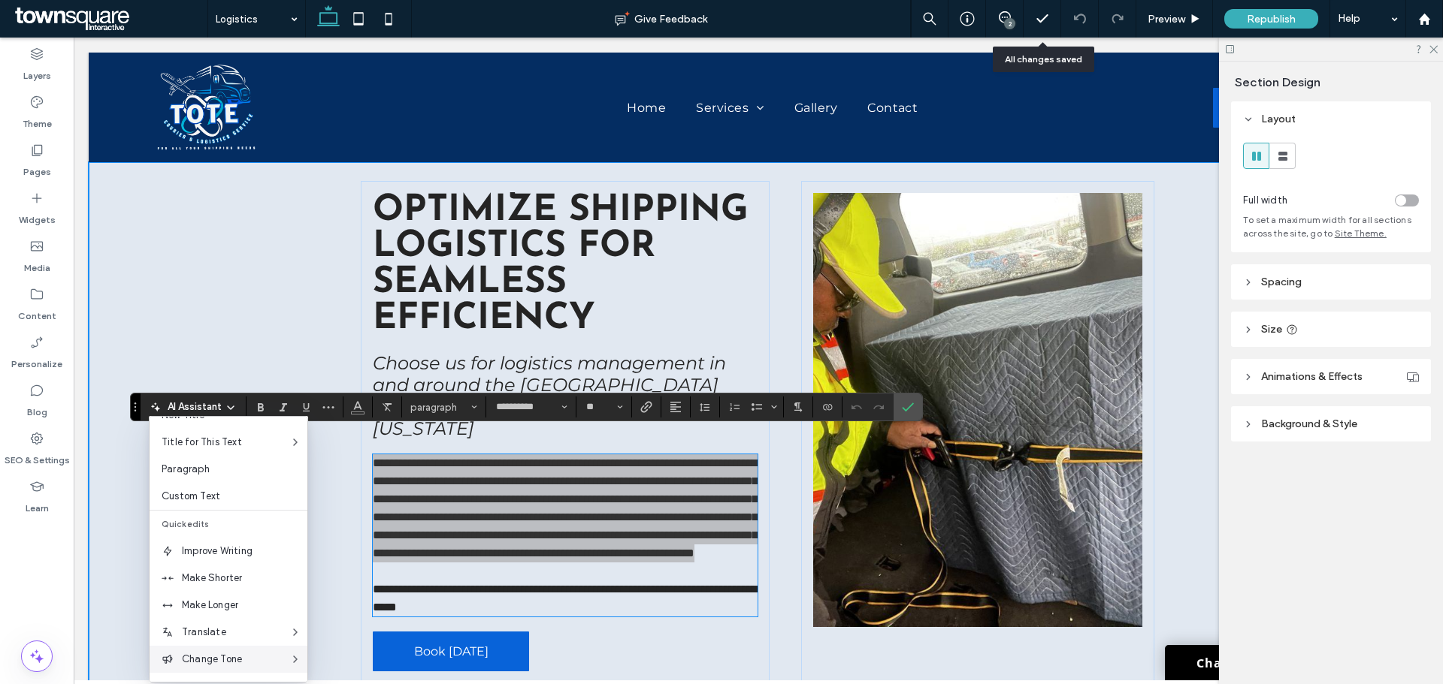
scroll to position [75, 0]
click at [201, 579] on span "Make Longer" at bounding box center [244, 578] width 125 height 15
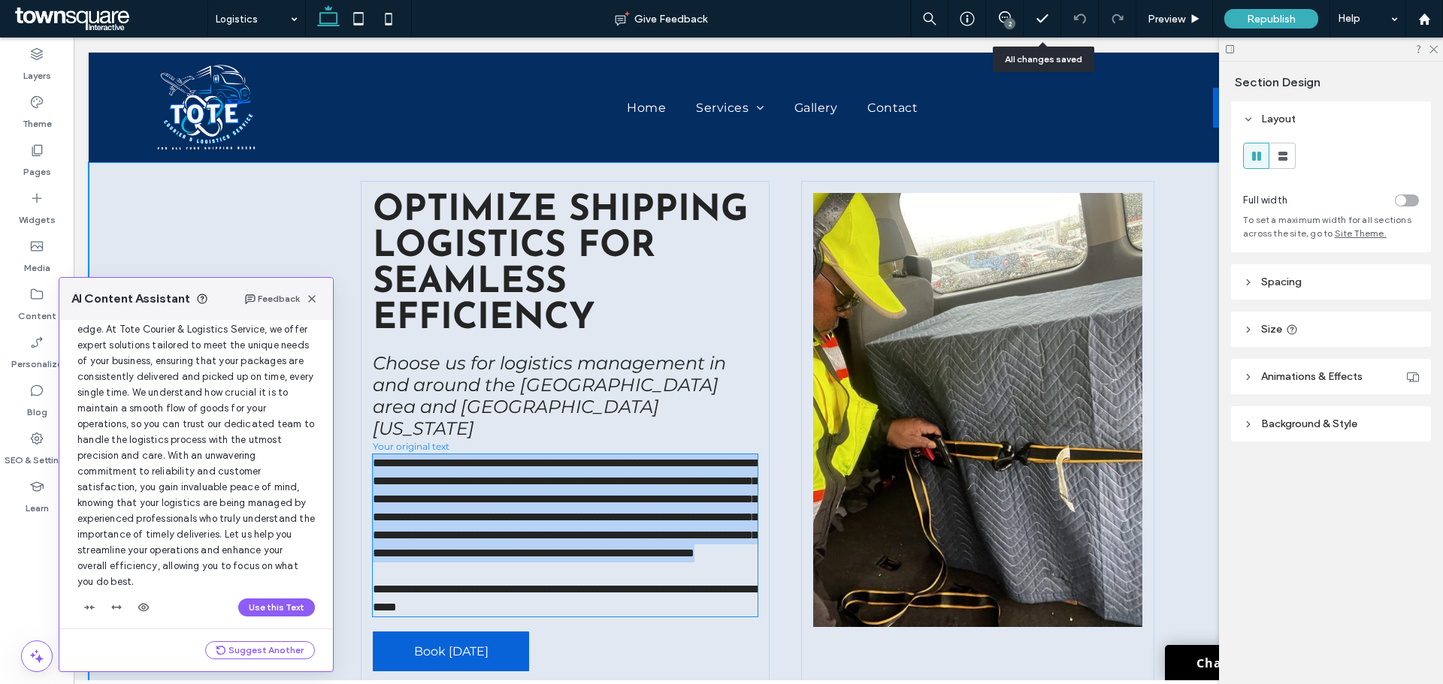
scroll to position [144, 0]
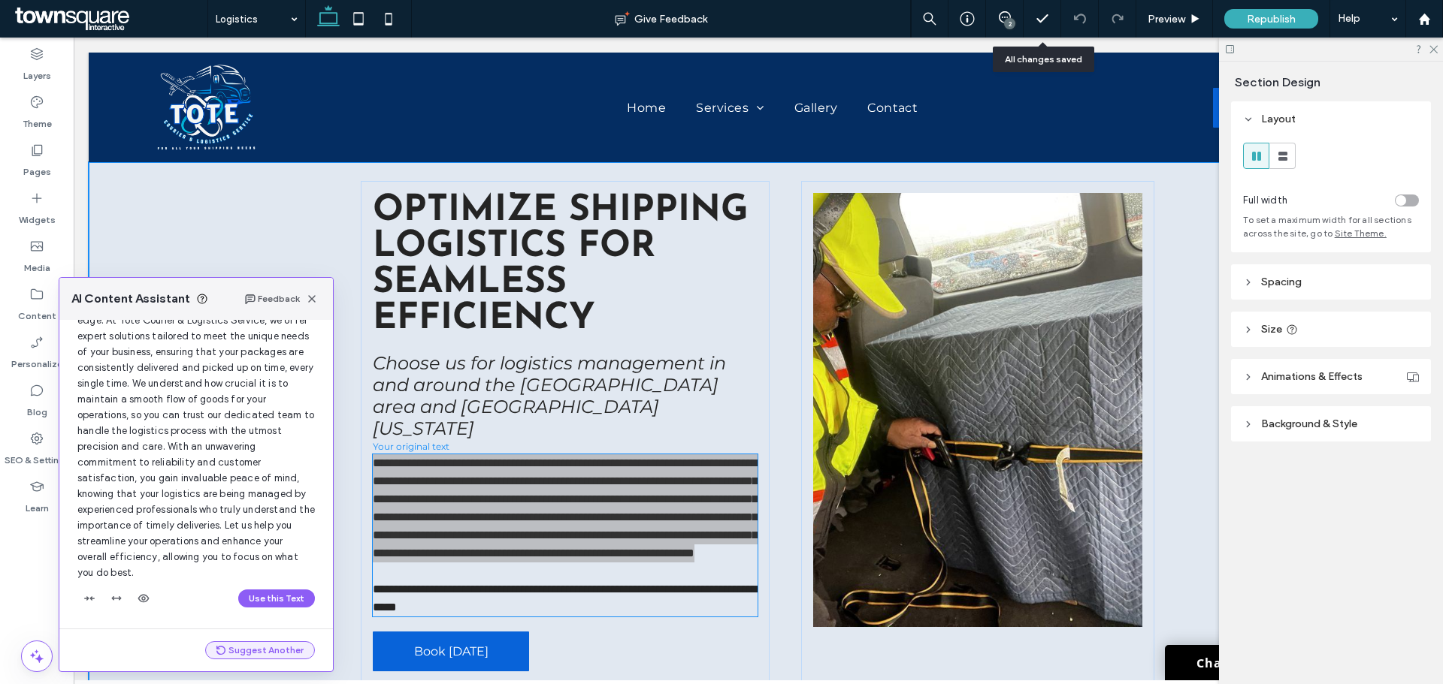
click at [243, 648] on button "Suggest Another" at bounding box center [260, 651] width 110 height 18
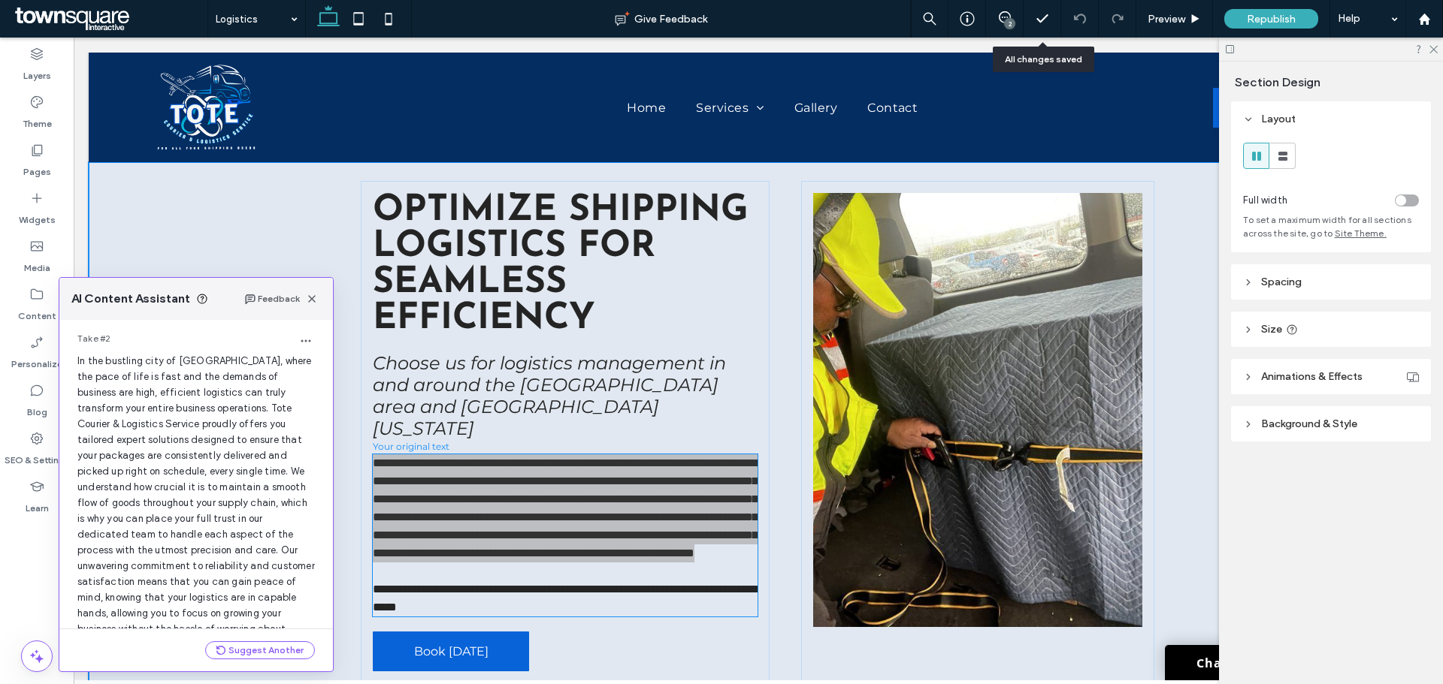
scroll to position [525, 0]
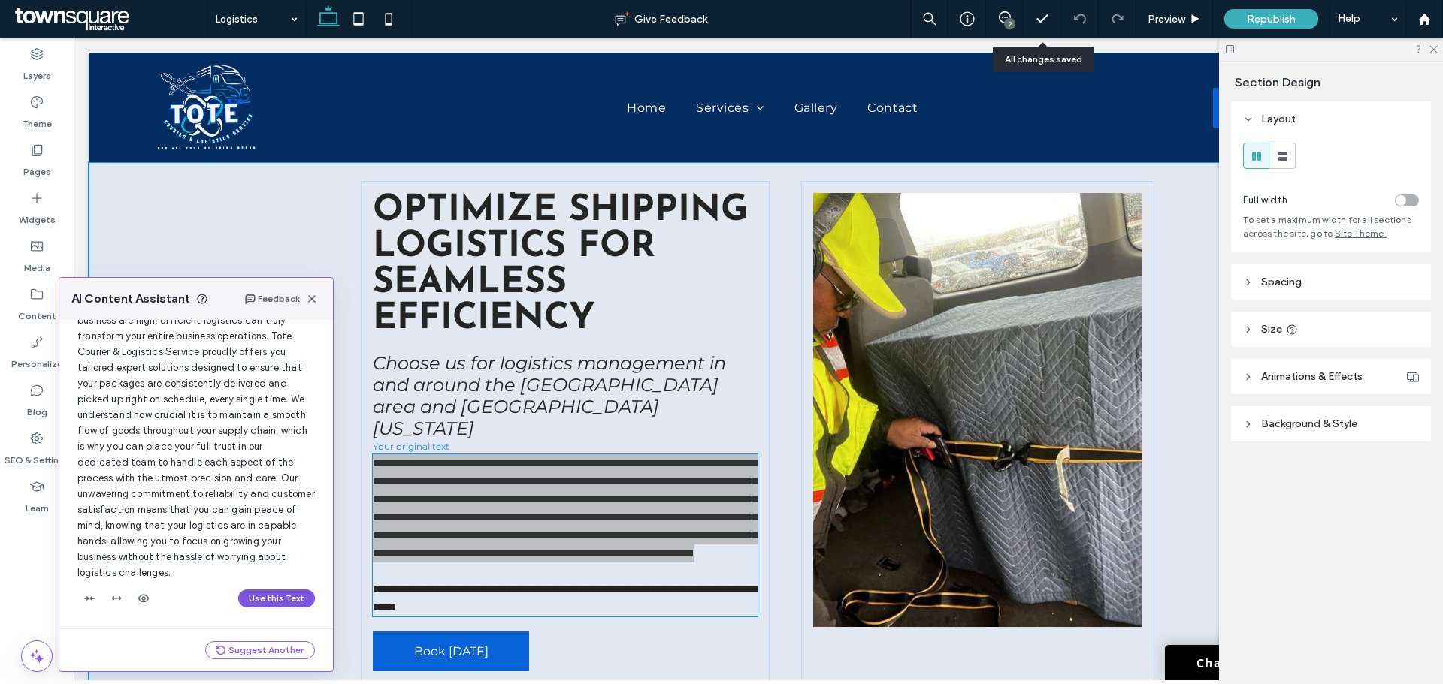
click at [279, 597] on button "Use this Text" at bounding box center [276, 599] width 77 height 18
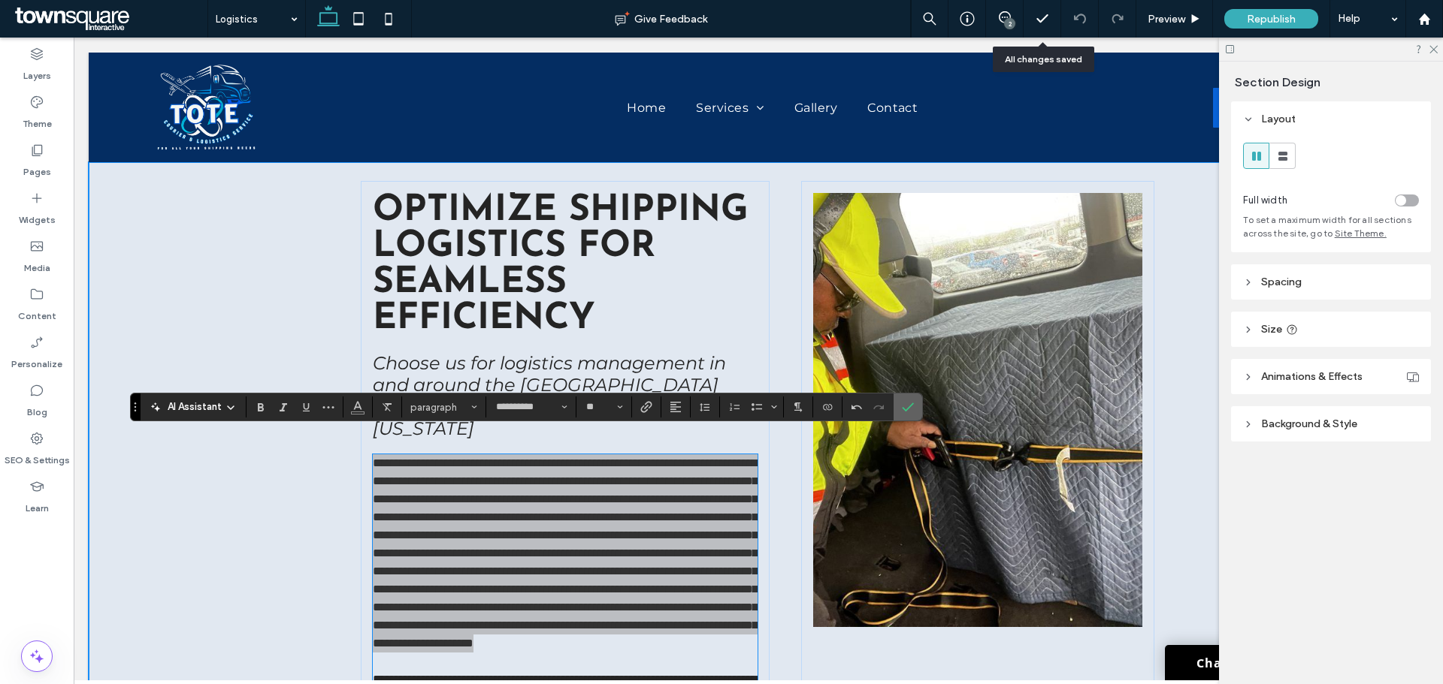
drag, startPoint x: 908, startPoint y: 417, endPoint x: 792, endPoint y: 379, distance: 122.4
click at [908, 417] on span "Confirm" at bounding box center [908, 407] width 12 height 26
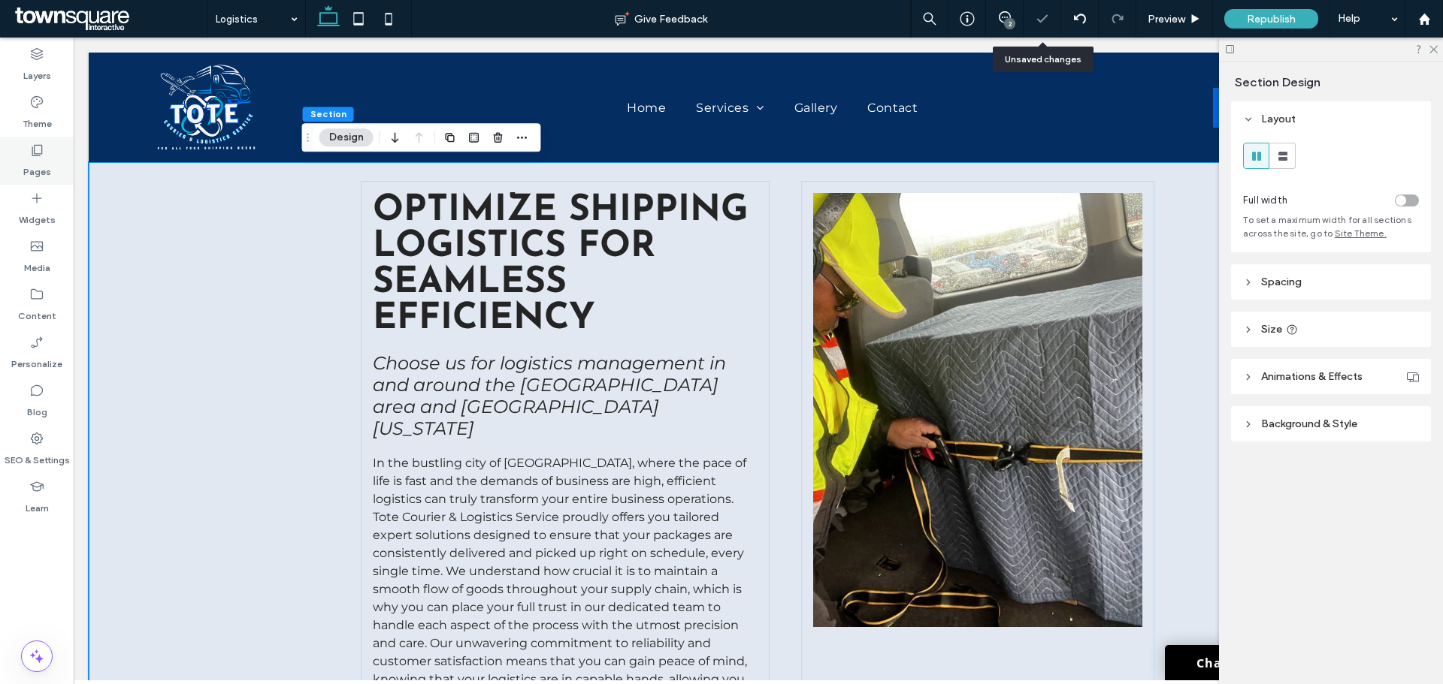
click at [38, 144] on icon at bounding box center [36, 150] width 15 height 15
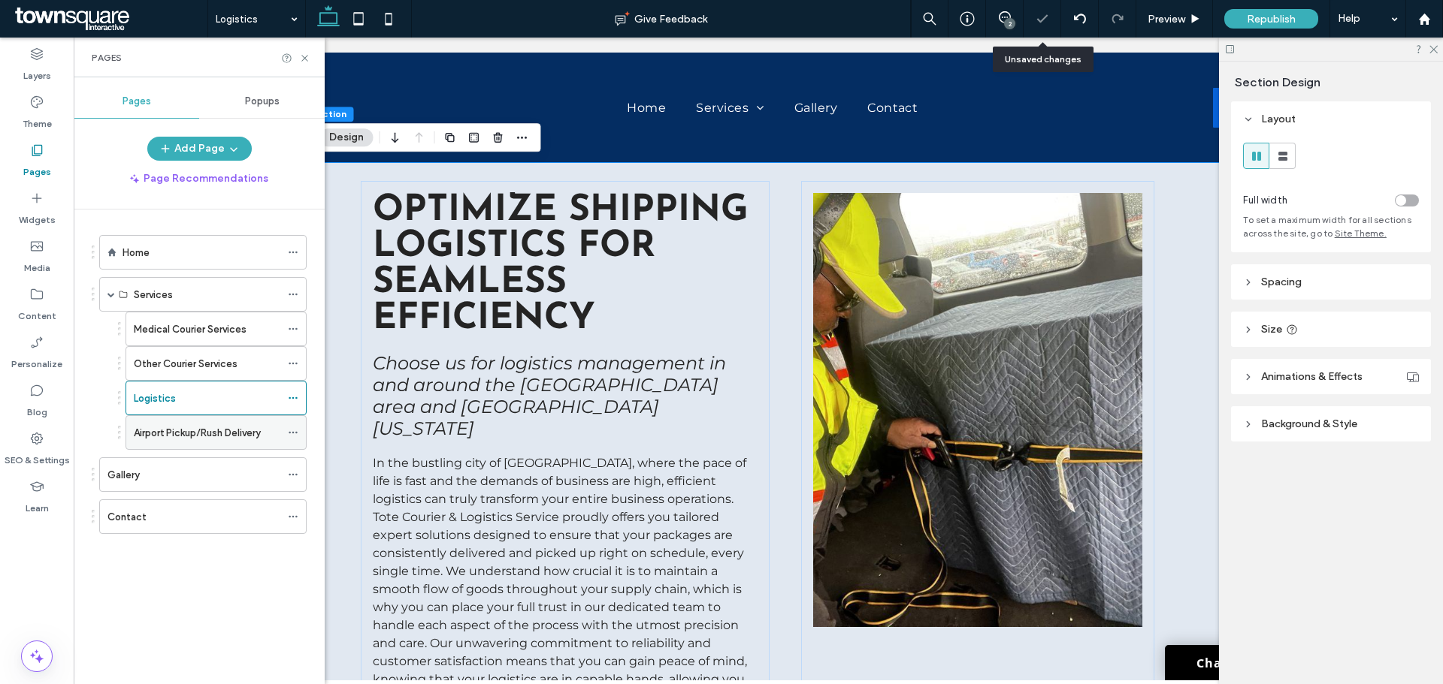
click at [166, 431] on label "Airport Pickup/Rush Delivery" at bounding box center [197, 433] width 127 height 26
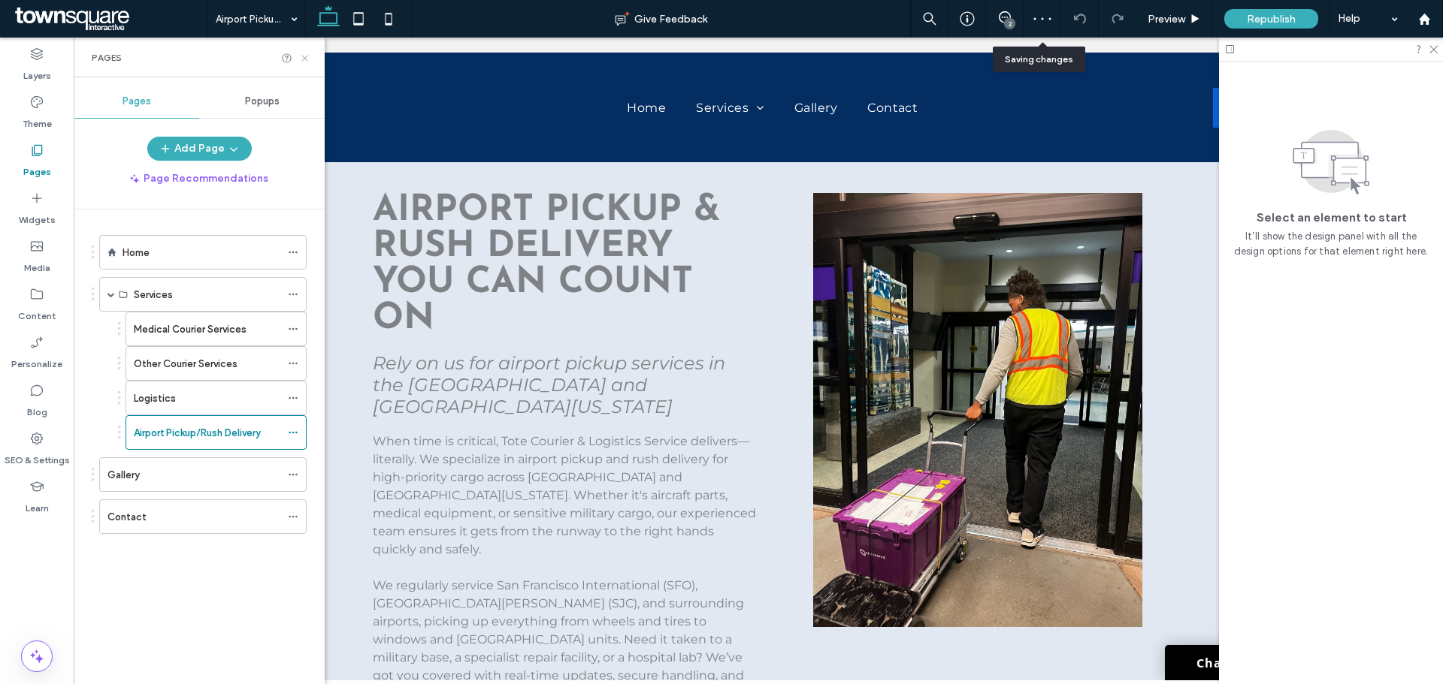
drag, startPoint x: 307, startPoint y: 56, endPoint x: 231, endPoint y: 26, distance: 80.9
click at [307, 56] on use at bounding box center [304, 58] width 6 height 6
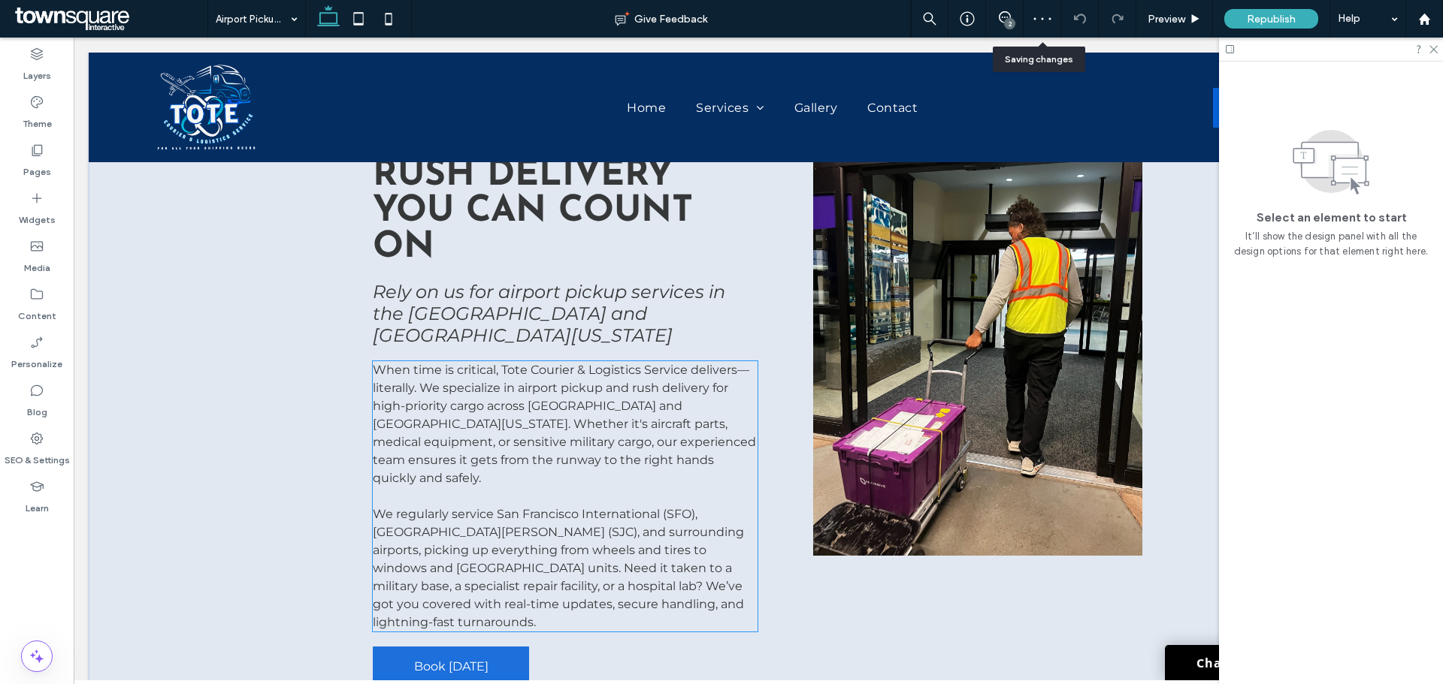
scroll to position [150, 0]
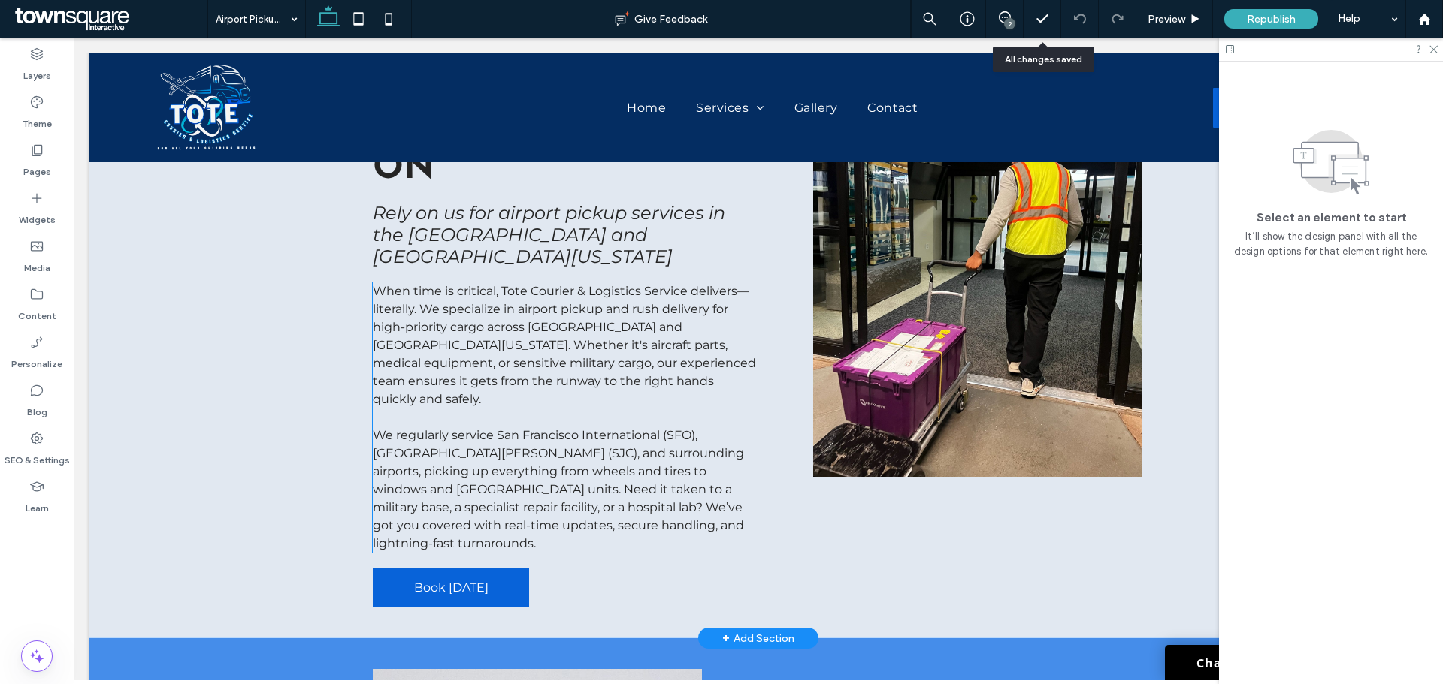
click at [493, 427] on p "We regularly service San Francisco International (SFO), [GEOGRAPHIC_DATA][PERSO…" at bounding box center [565, 490] width 384 height 126
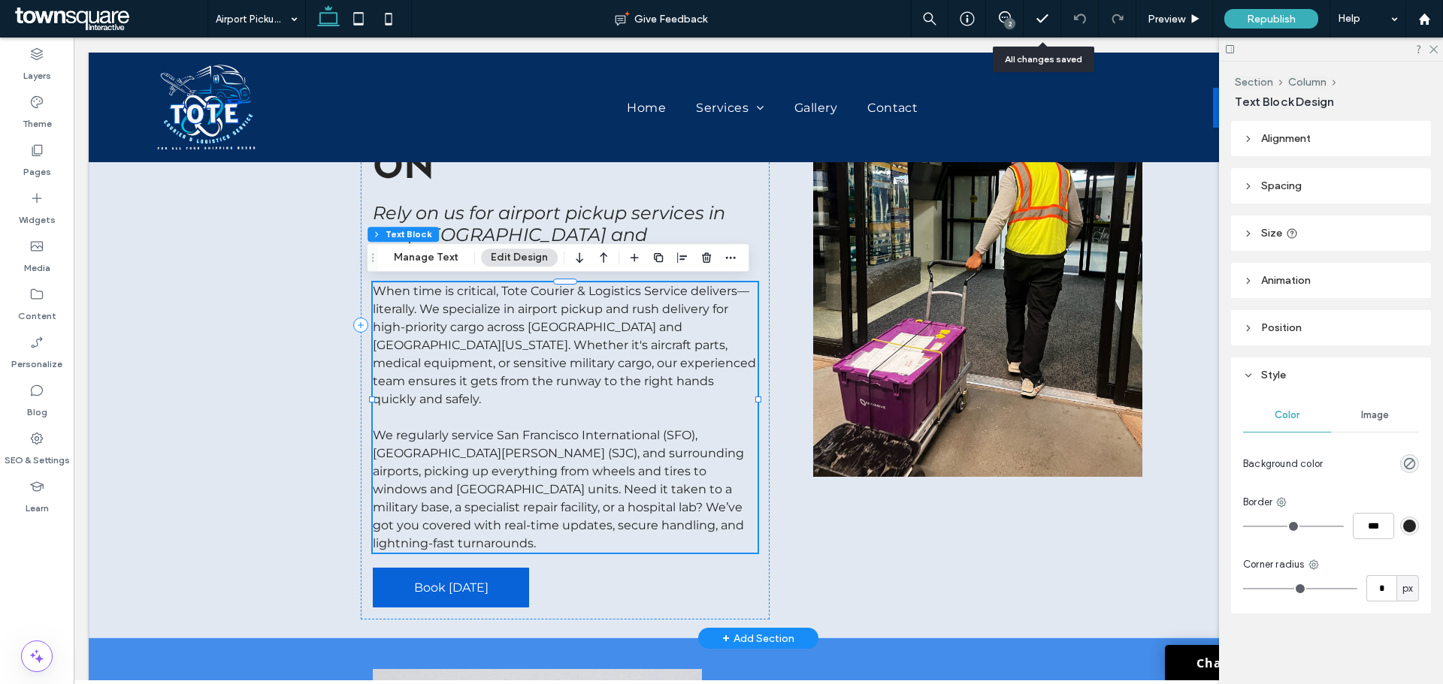
click at [449, 441] on span "We regularly service San Francisco International (SFO), [GEOGRAPHIC_DATA][PERSO…" at bounding box center [558, 489] width 371 height 122
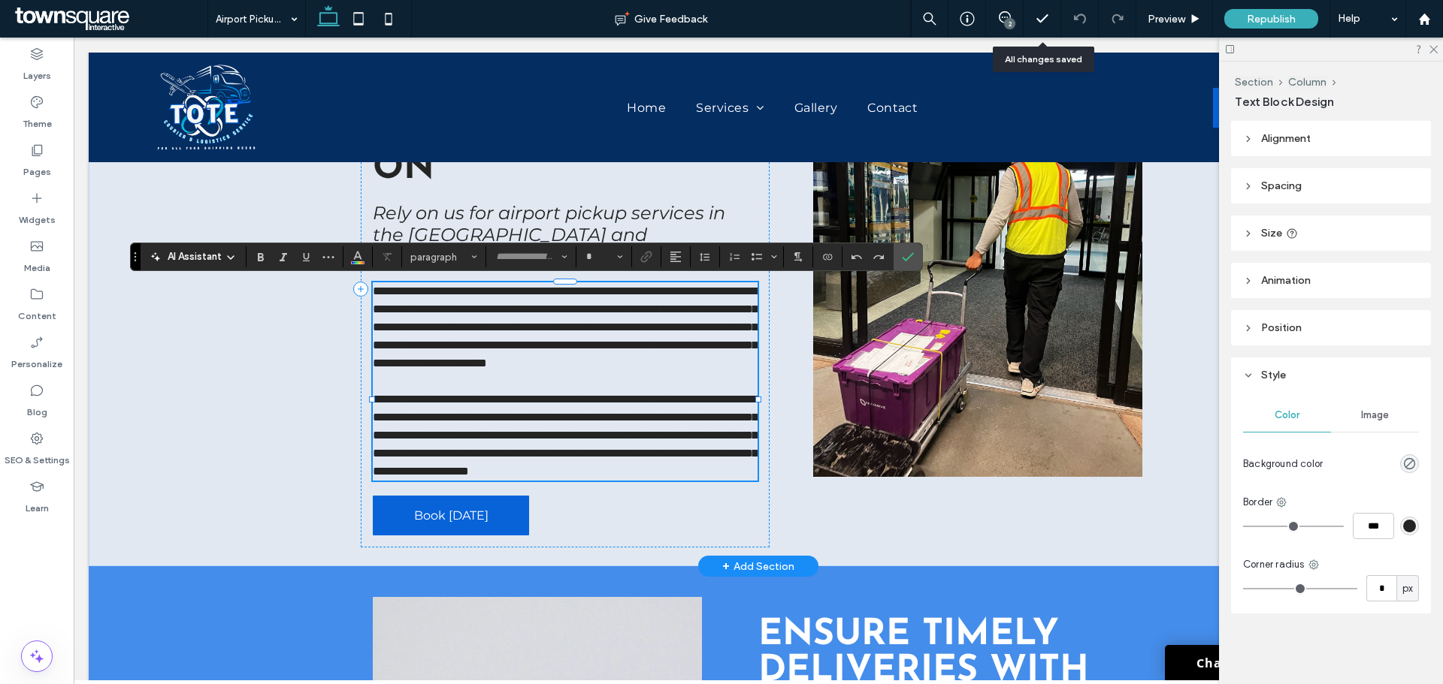
type input "**********"
type input "**"
click at [231, 258] on icon at bounding box center [231, 258] width 12 height 12
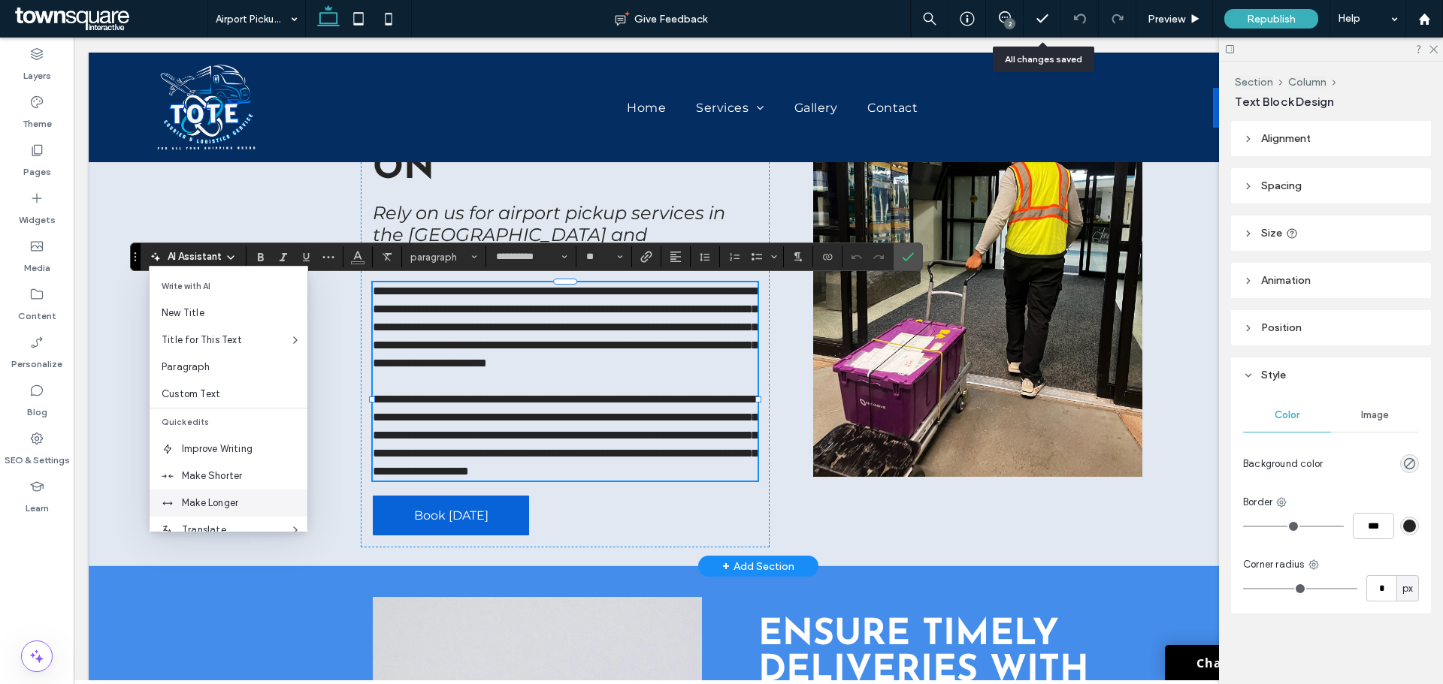
click at [180, 503] on div "Make Longer" at bounding box center [229, 503] width 158 height 27
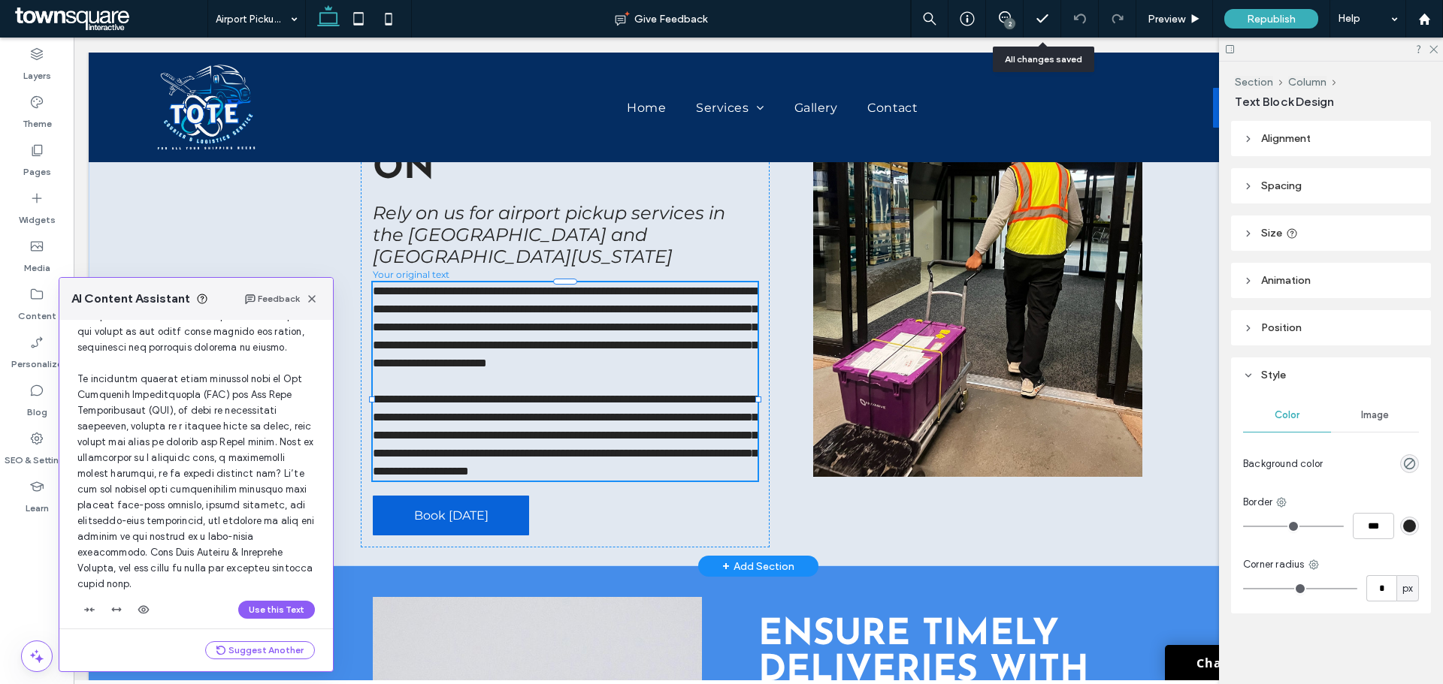
scroll to position [222, 0]
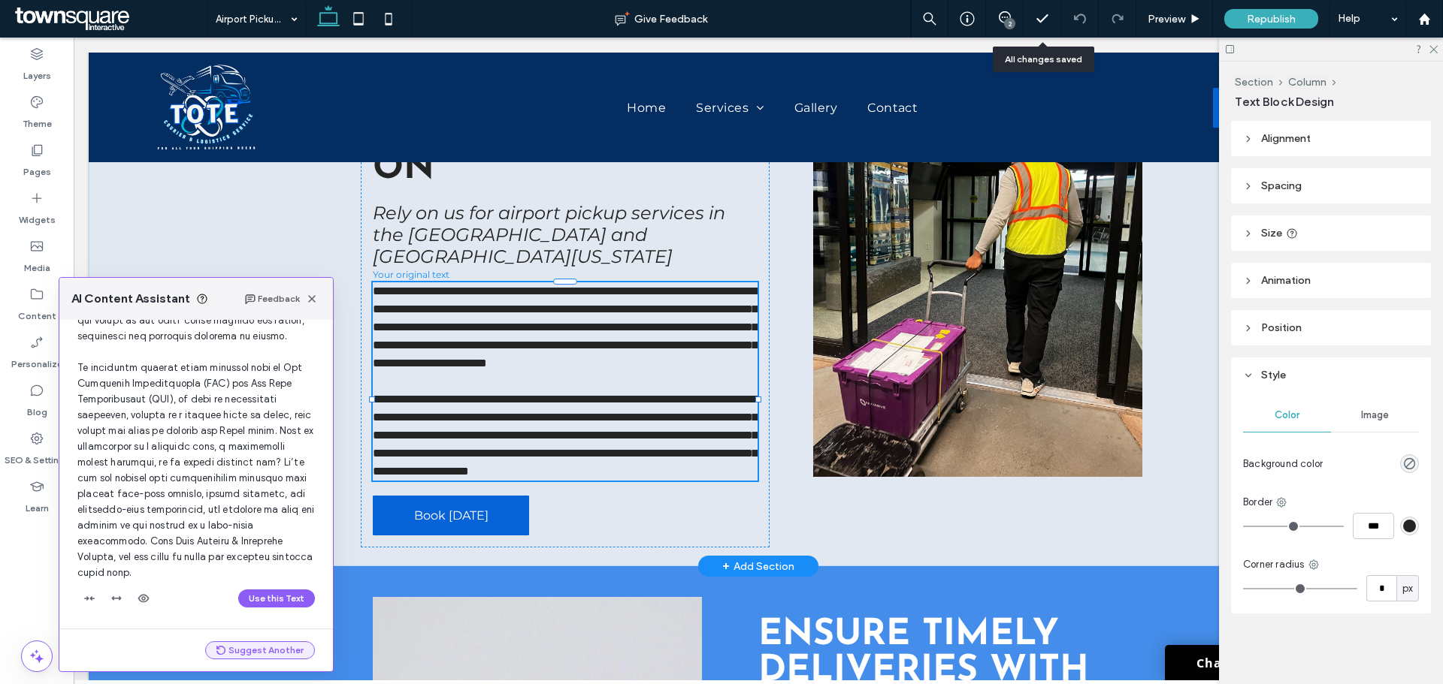
click at [240, 648] on button "Suggest Another" at bounding box center [260, 651] width 110 height 18
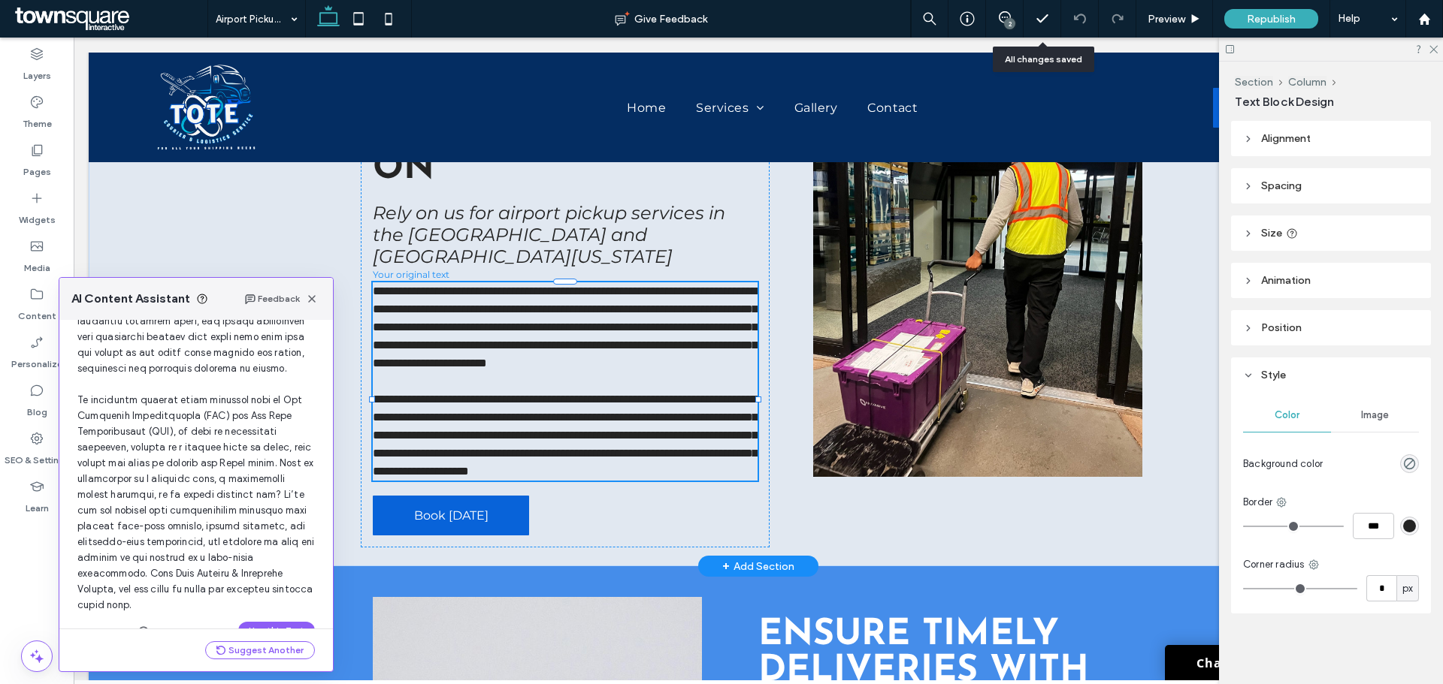
scroll to position [225, 0]
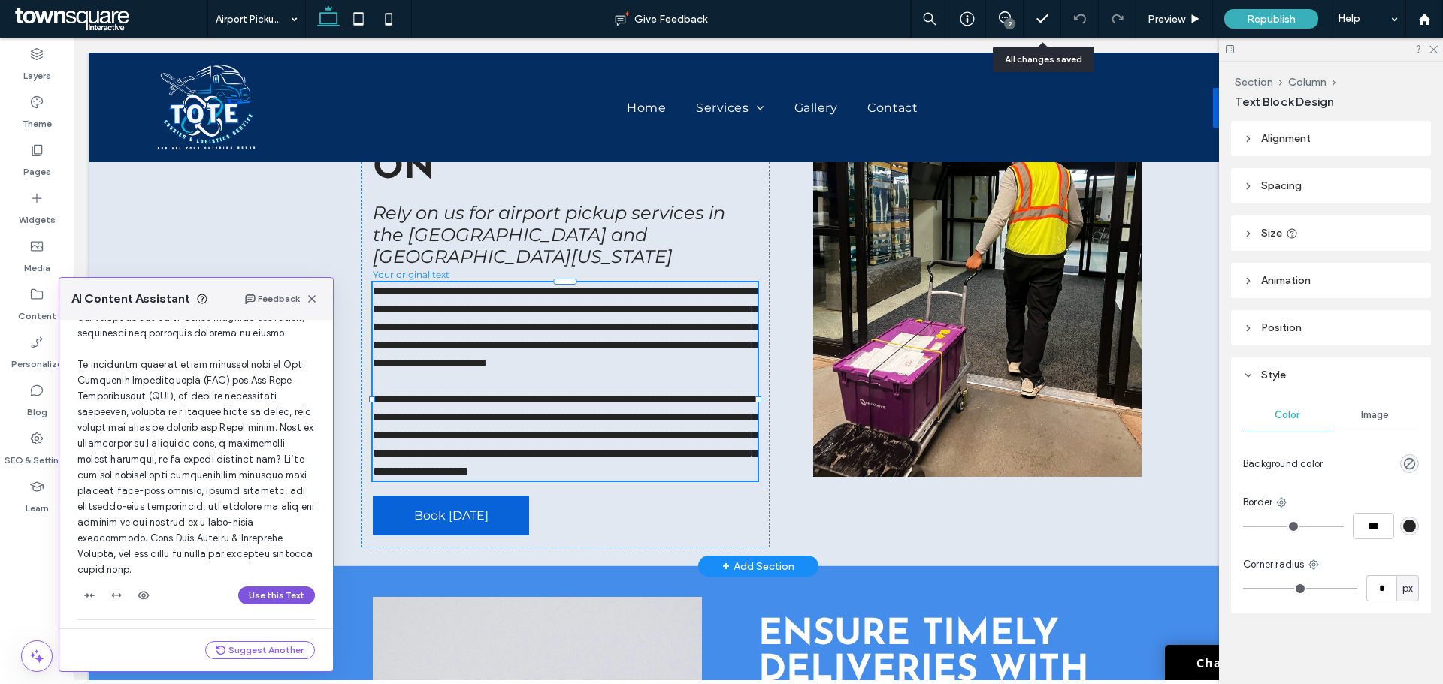
click at [253, 595] on button "Use this Text" at bounding box center [276, 596] width 77 height 18
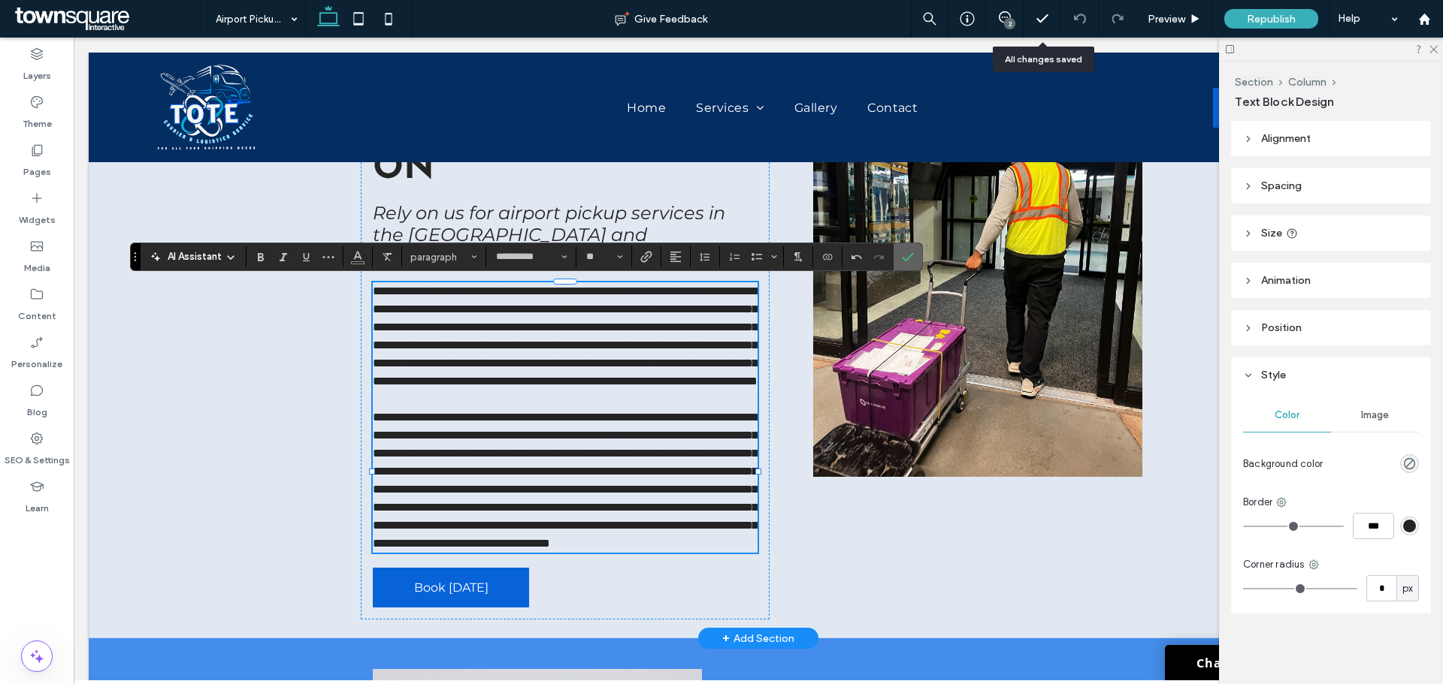
click at [910, 264] on span "Confirm" at bounding box center [908, 257] width 12 height 26
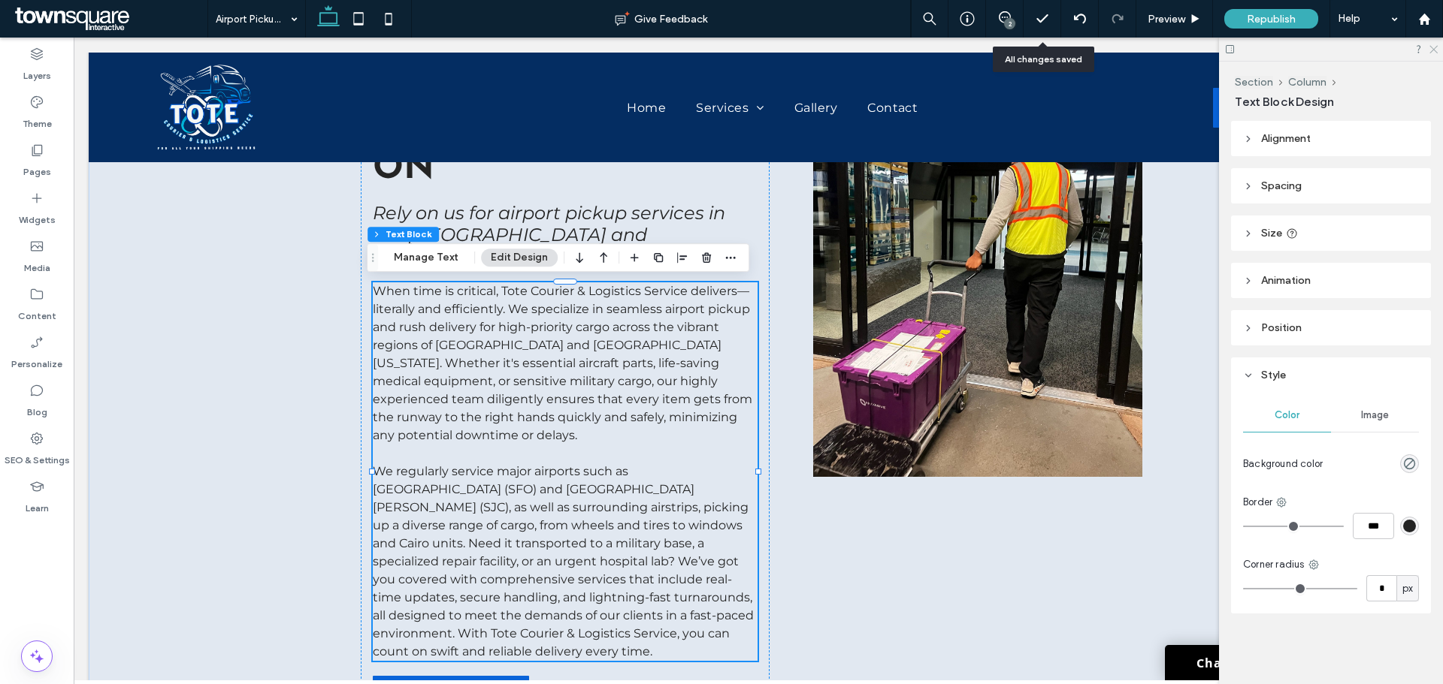
click at [1438, 51] on div at bounding box center [1331, 49] width 224 height 23
click at [1289, 15] on span "Republish" at bounding box center [1270, 19] width 49 height 13
